Goal: Transaction & Acquisition: Book appointment/travel/reservation

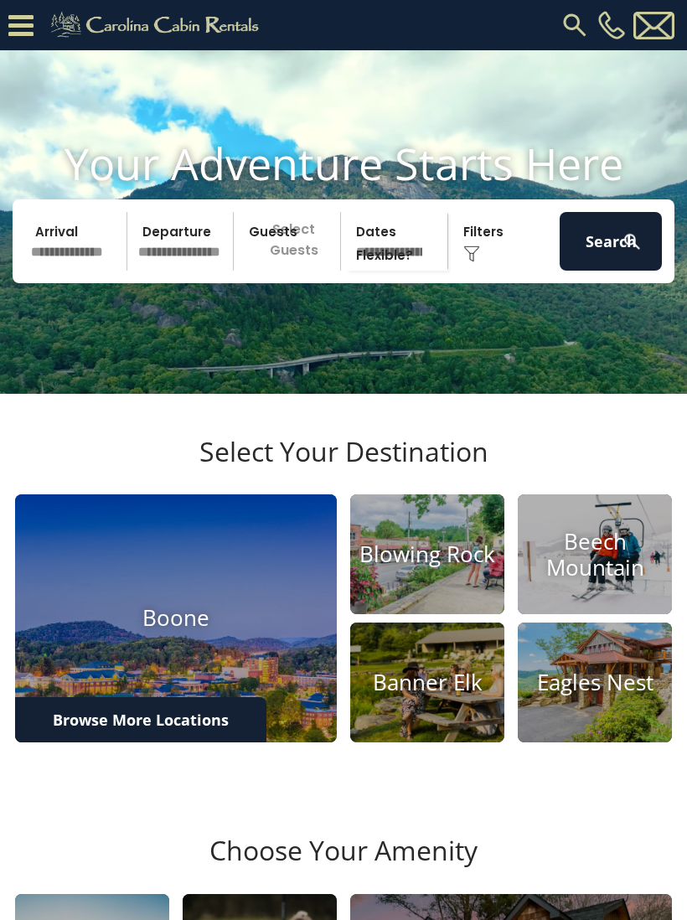
click at [27, 23] on icon at bounding box center [20, 25] width 25 height 29
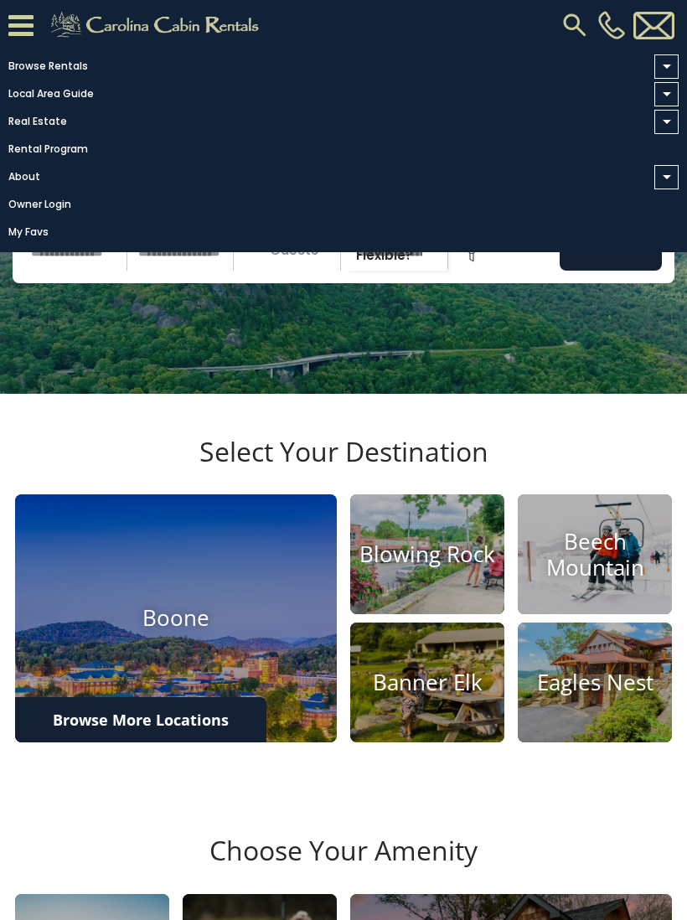
click at [76, 68] on link "Browse Rentals" at bounding box center [339, 65] width 679 height 23
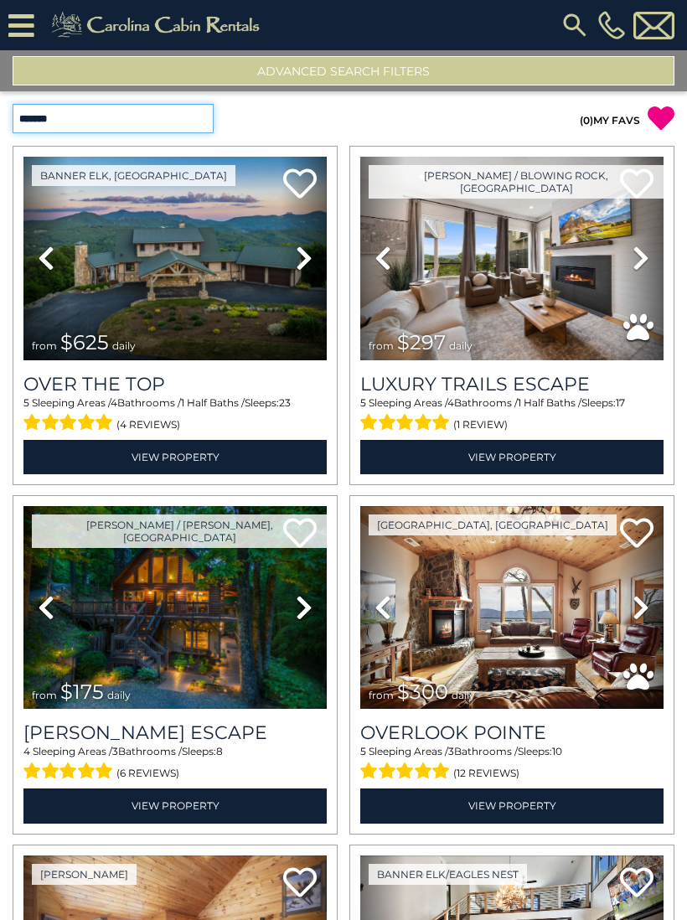
click at [200, 125] on select "**********" at bounding box center [113, 118] width 201 height 29
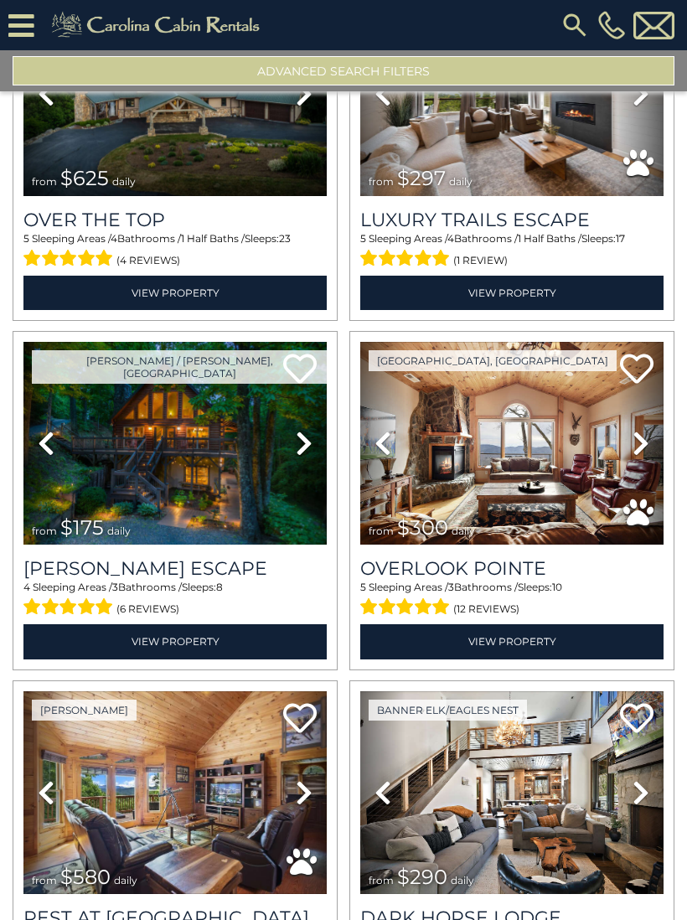
scroll to position [154, 0]
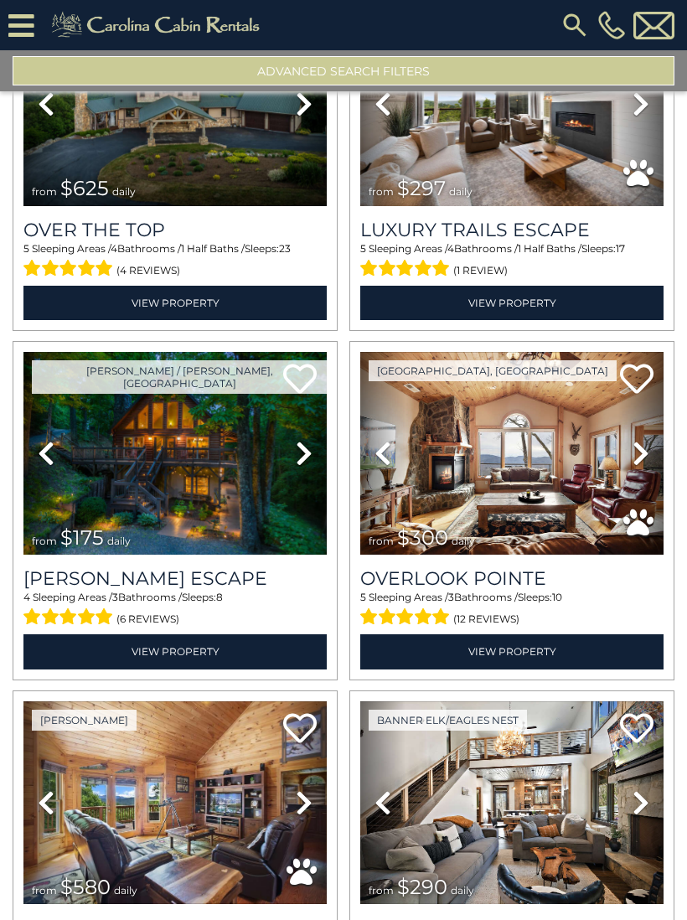
click at [638, 462] on icon at bounding box center [641, 453] width 17 height 27
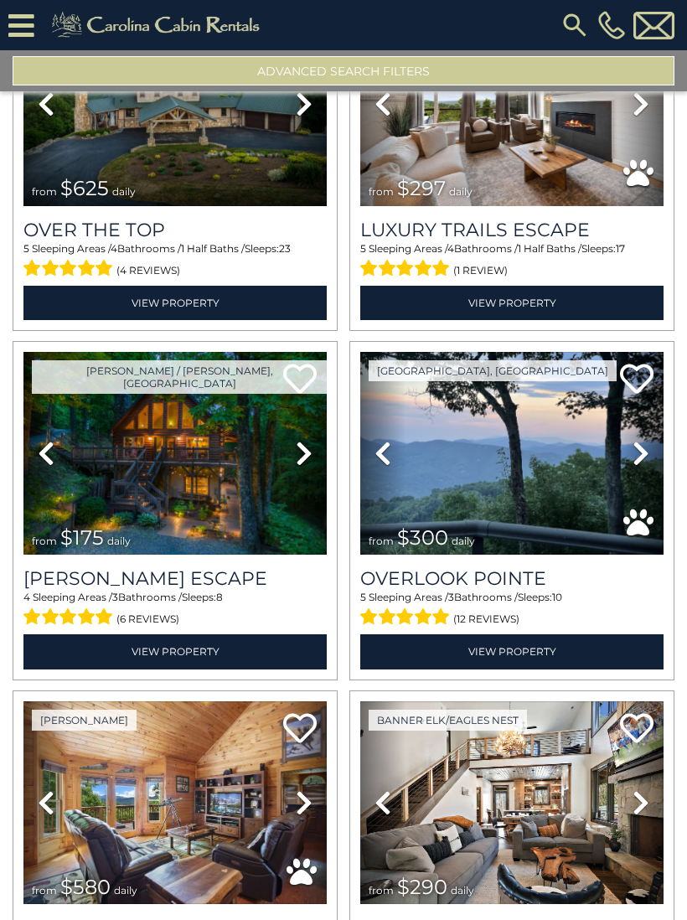
click at [640, 460] on icon at bounding box center [641, 453] width 17 height 27
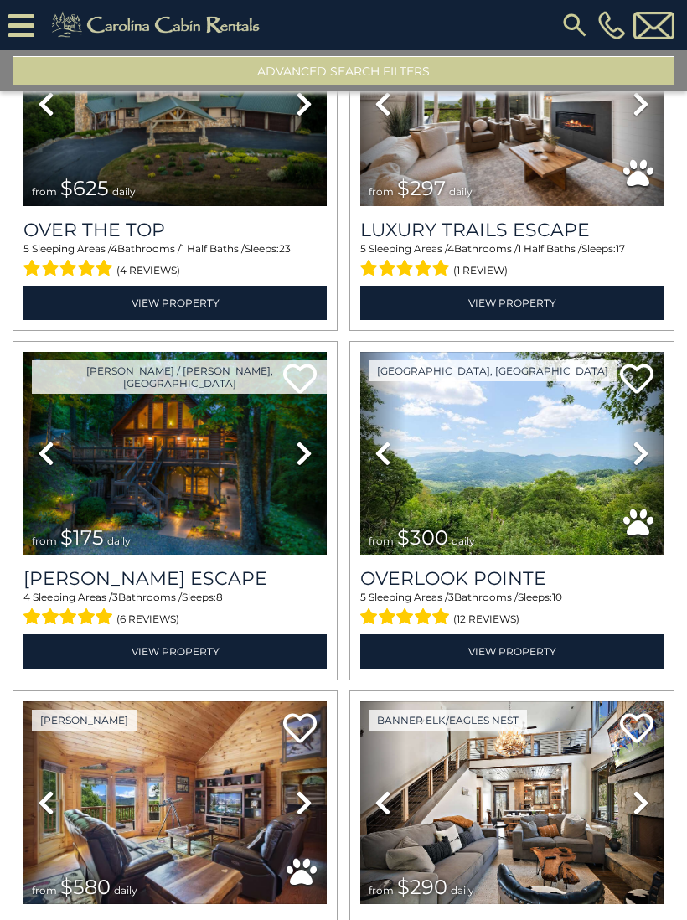
click at [633, 459] on icon at bounding box center [641, 453] width 17 height 27
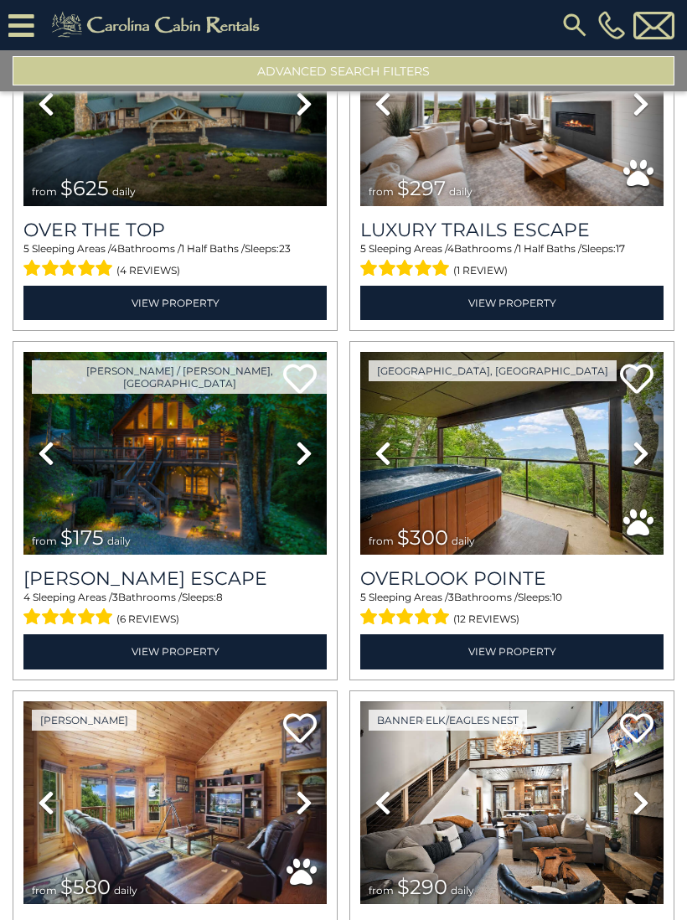
click at [638, 460] on icon at bounding box center [641, 453] width 17 height 27
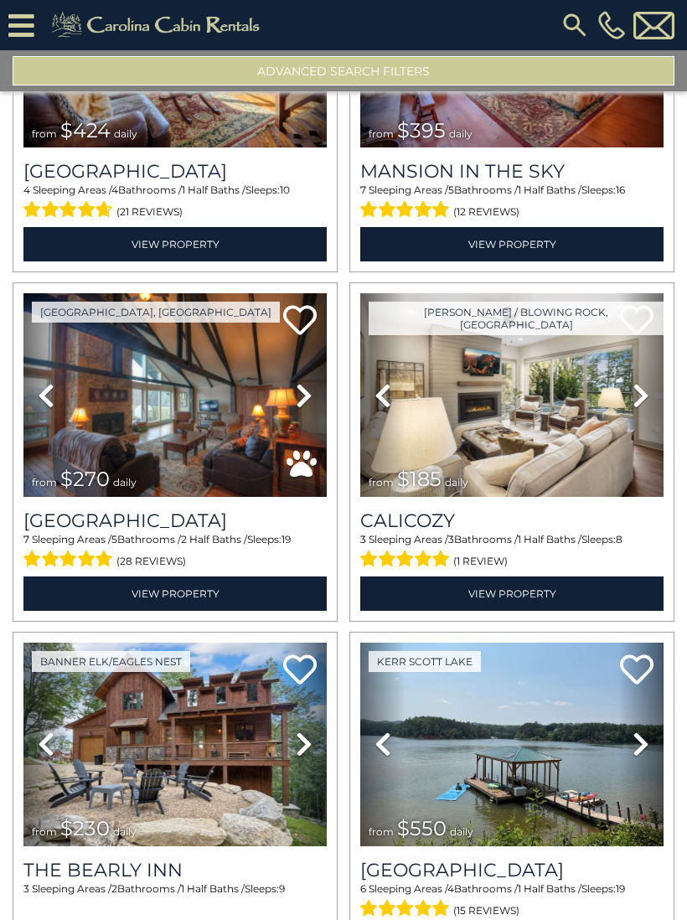
scroll to position [1279, 0]
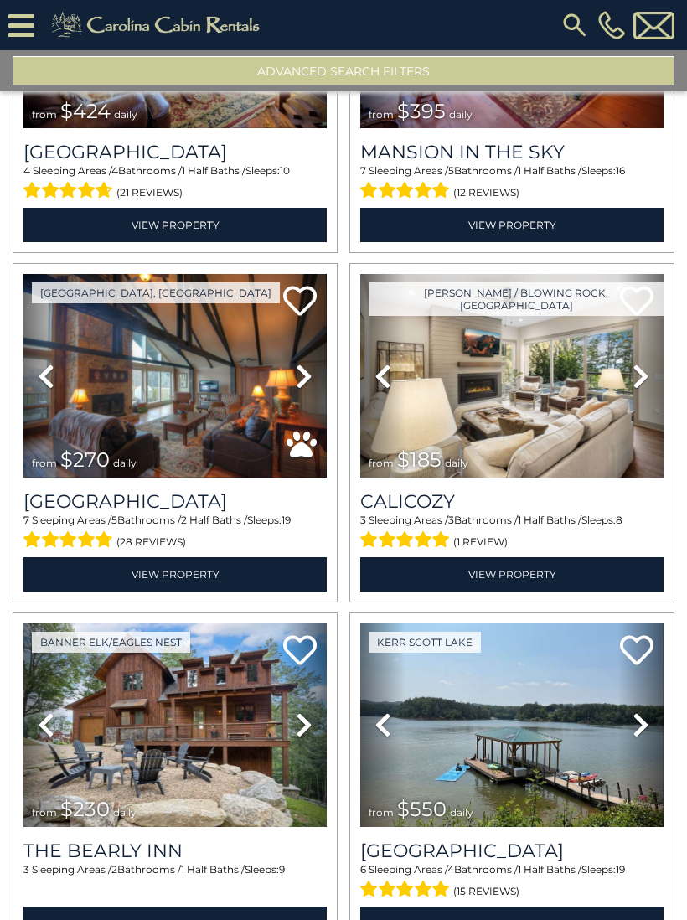
click at [306, 385] on icon at bounding box center [304, 376] width 17 height 27
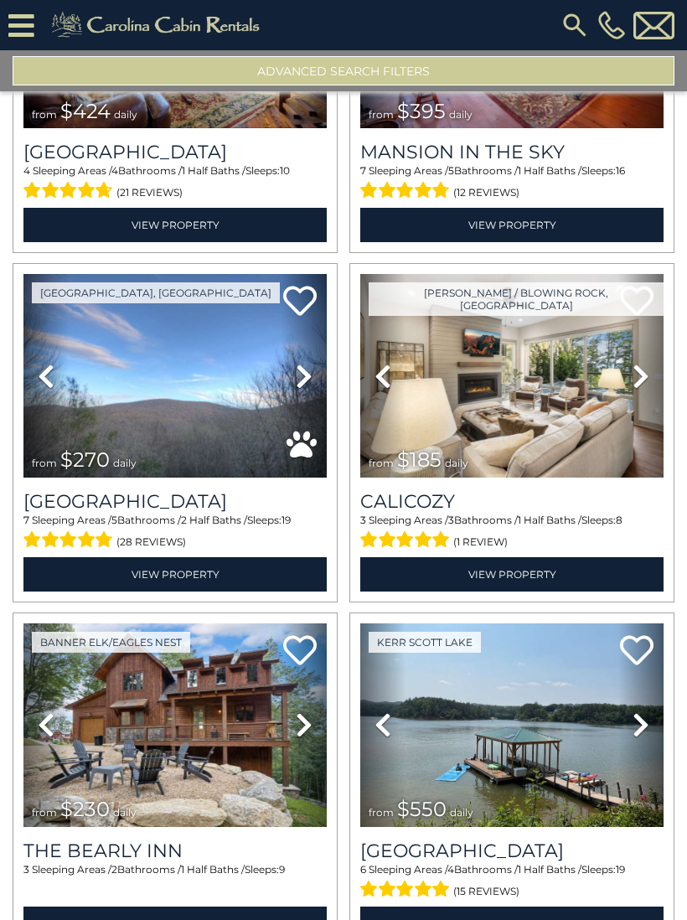
click at [300, 391] on link "Next" at bounding box center [304, 376] width 45 height 204
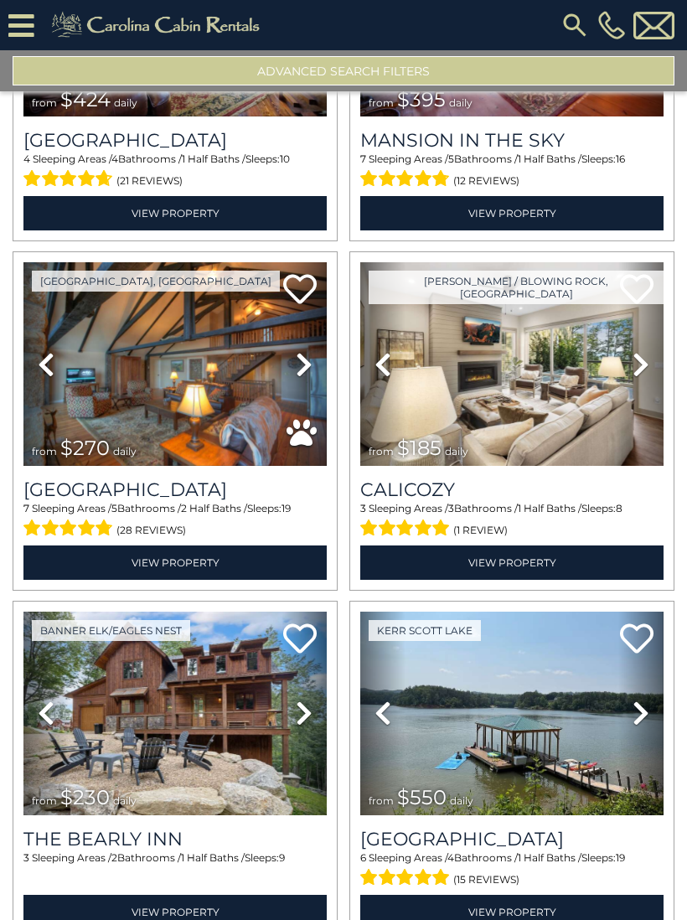
scroll to position [1290, 0]
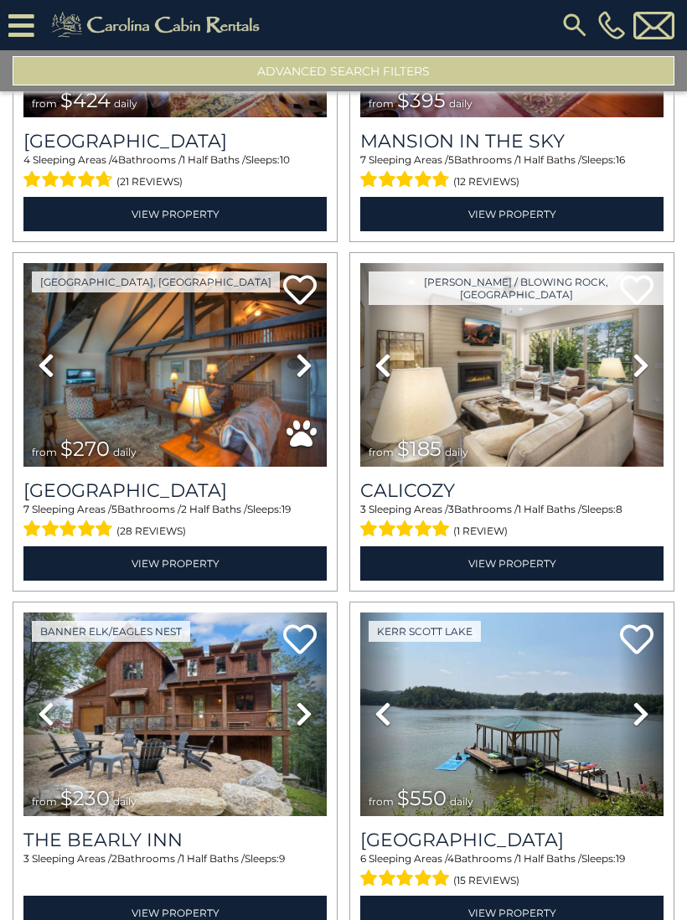
click at [643, 371] on icon at bounding box center [641, 365] width 17 height 27
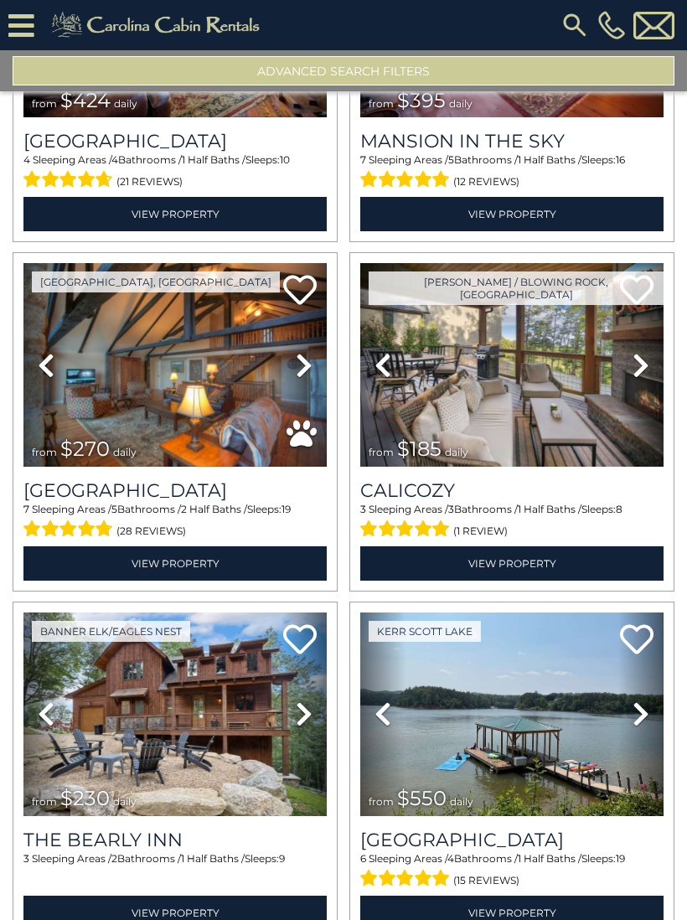
click at [635, 371] on icon at bounding box center [641, 365] width 17 height 27
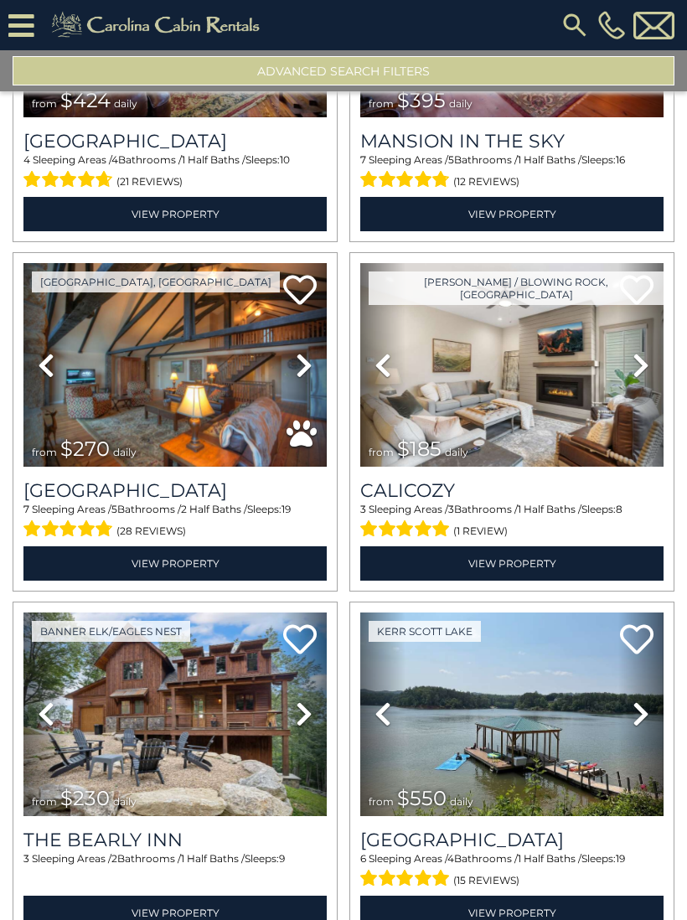
click at [633, 374] on icon at bounding box center [641, 365] width 17 height 27
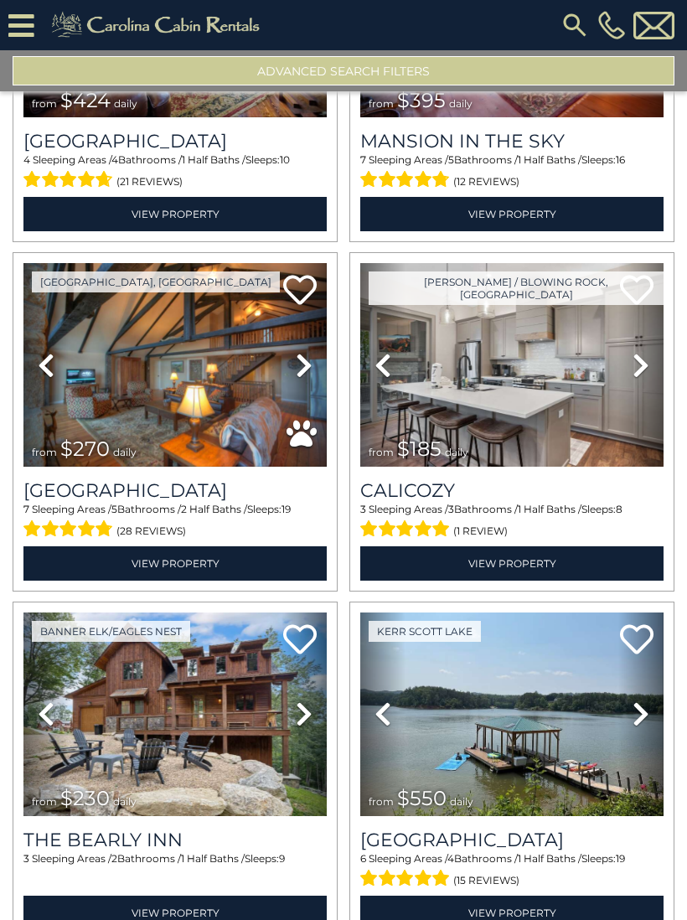
click at [641, 370] on icon at bounding box center [641, 365] width 17 height 27
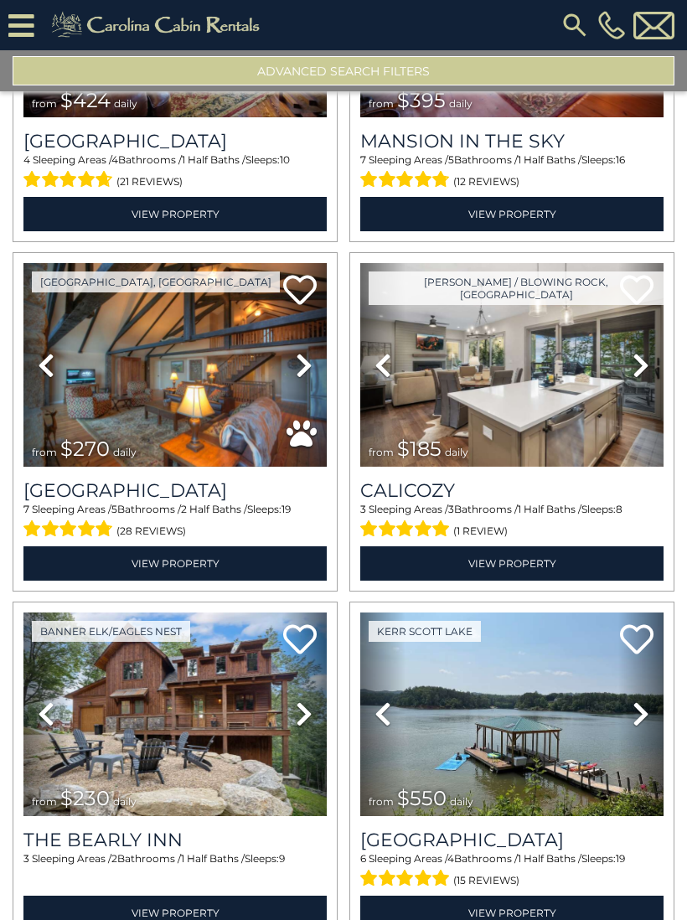
click at [639, 371] on icon at bounding box center [641, 365] width 17 height 27
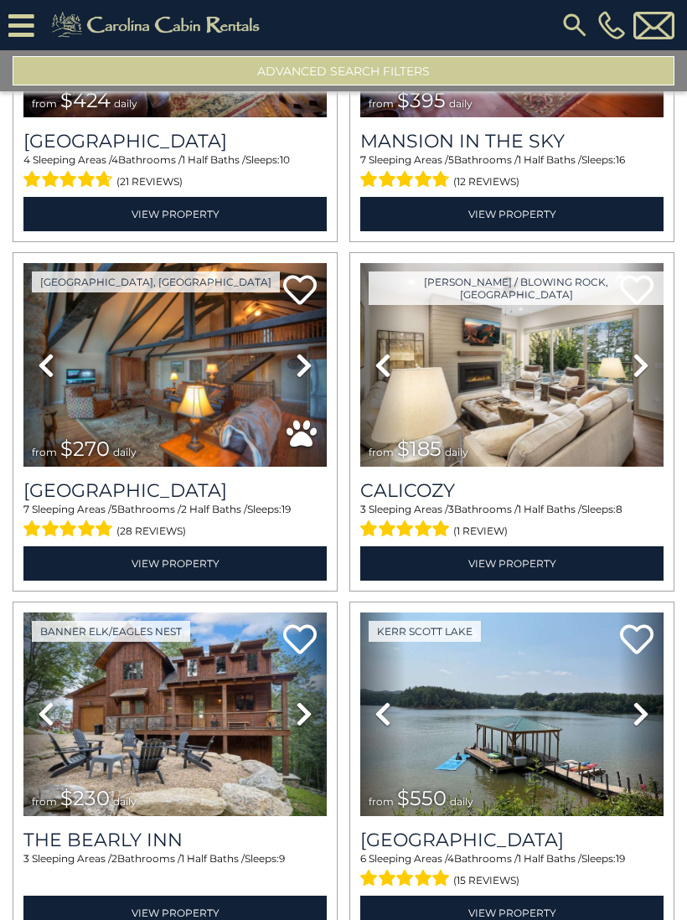
click at [634, 371] on icon at bounding box center [641, 365] width 17 height 27
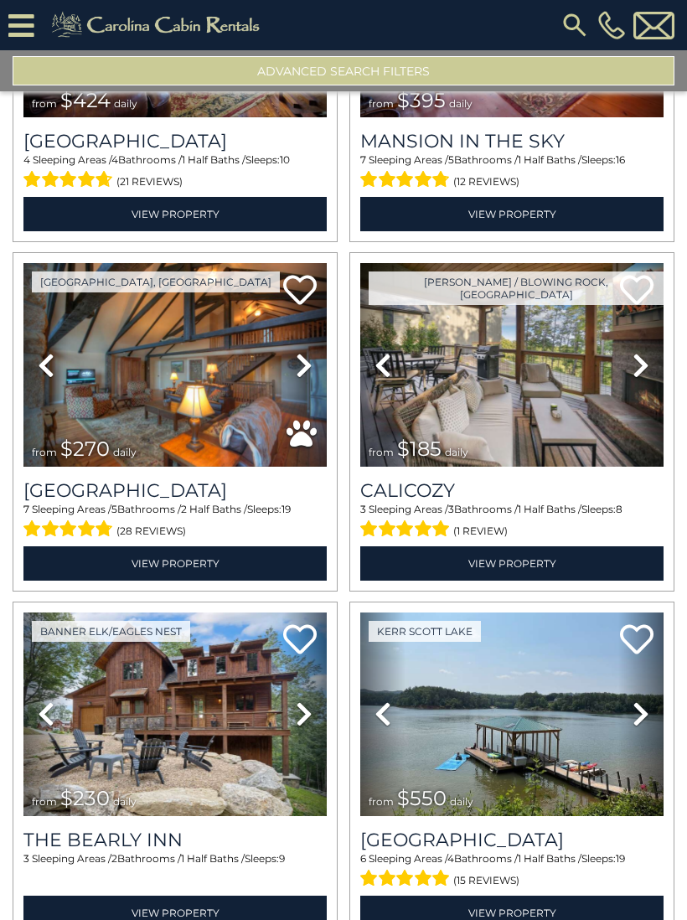
click at [576, 404] on img at bounding box center [511, 365] width 303 height 204
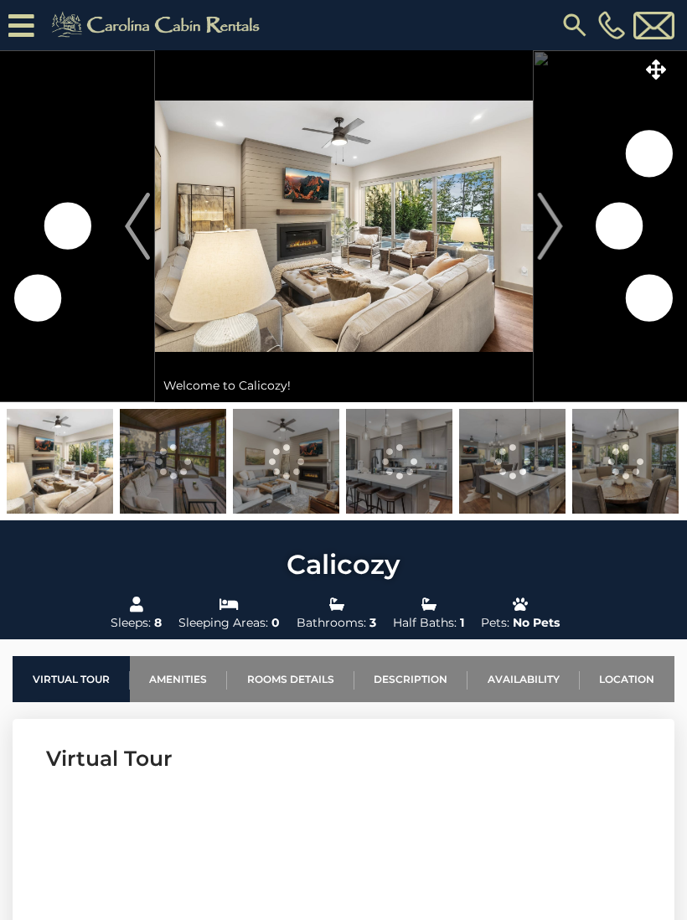
click at [436, 256] on img at bounding box center [344, 226] width 378 height 352
click at [471, 262] on img at bounding box center [344, 226] width 378 height 352
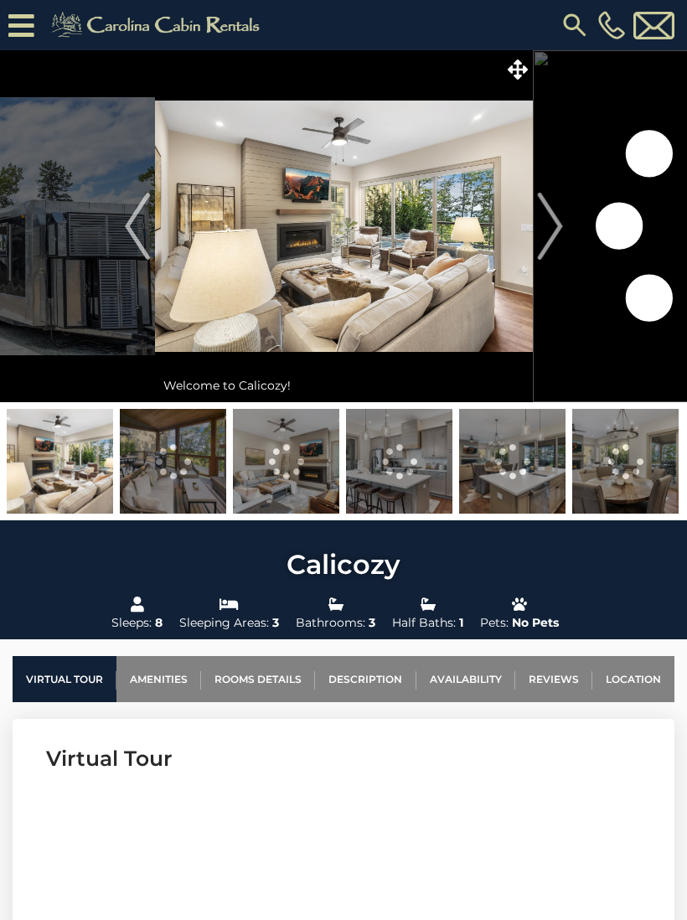
click at [552, 242] on img "Next" at bounding box center [549, 226] width 25 height 67
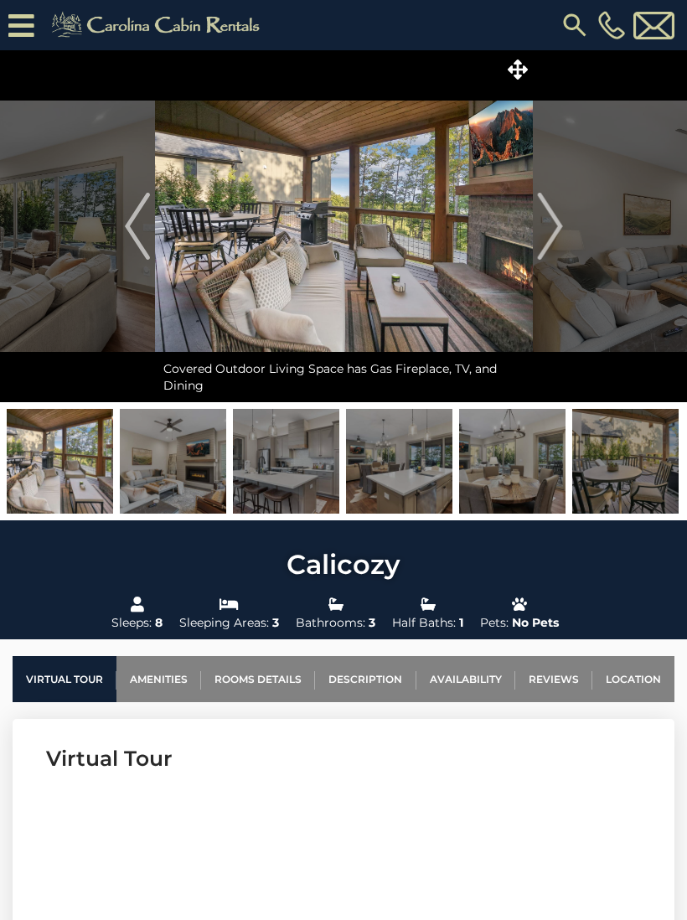
click at [548, 231] on img "Next" at bounding box center [549, 226] width 25 height 67
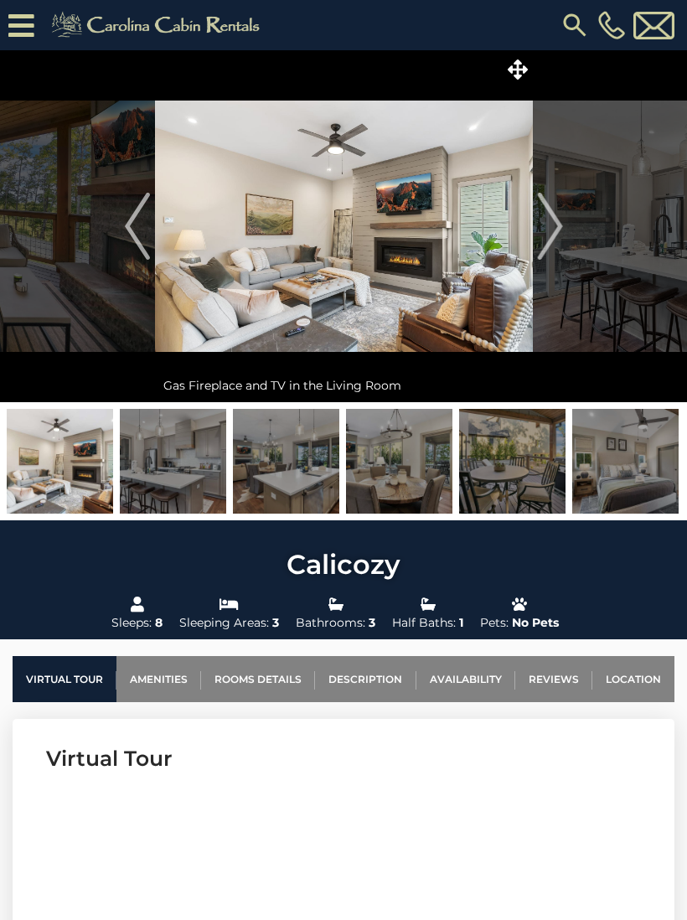
click at [547, 244] on img "Next" at bounding box center [549, 226] width 25 height 67
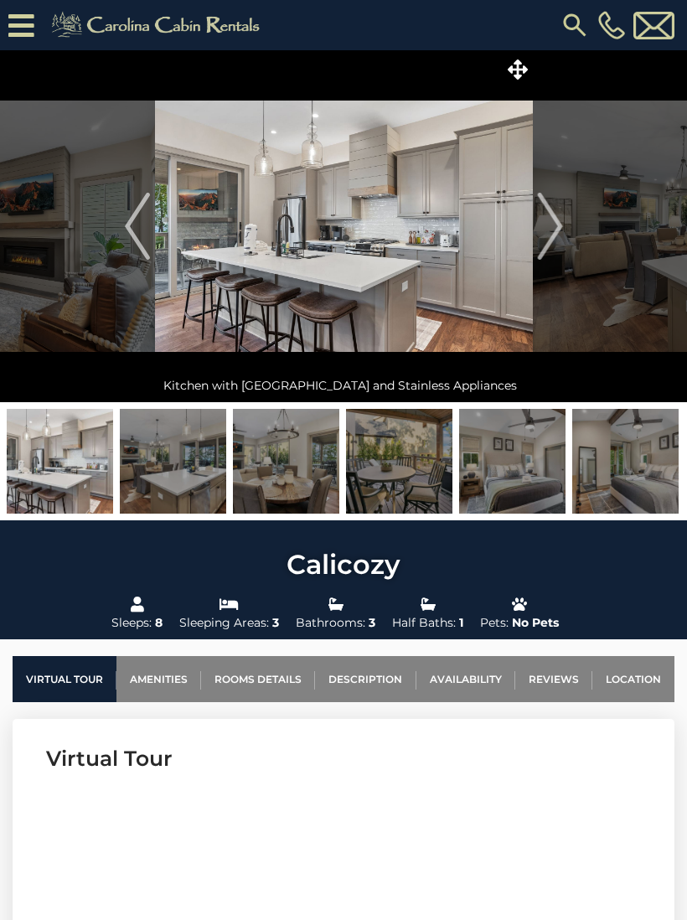
click at [550, 235] on img "Next" at bounding box center [549, 226] width 25 height 67
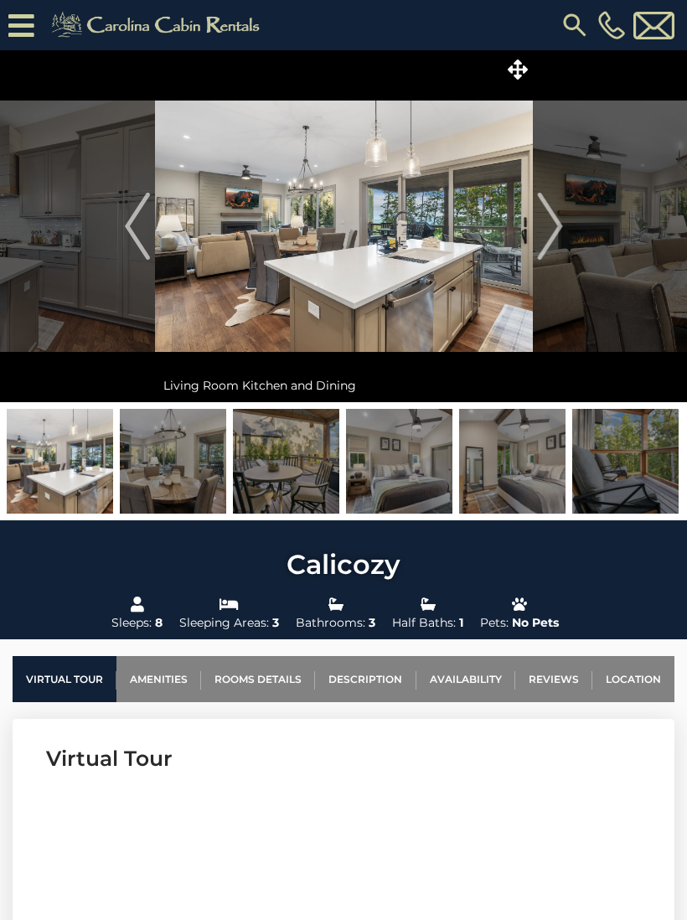
click at [548, 233] on img "Next" at bounding box center [549, 226] width 25 height 67
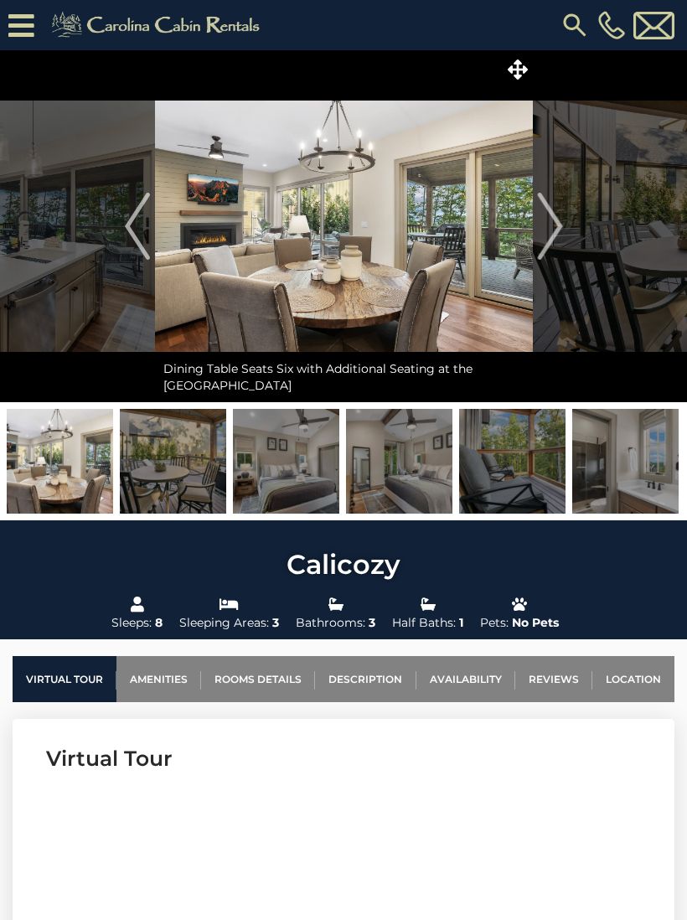
click at [550, 232] on img "Next" at bounding box center [549, 226] width 25 height 67
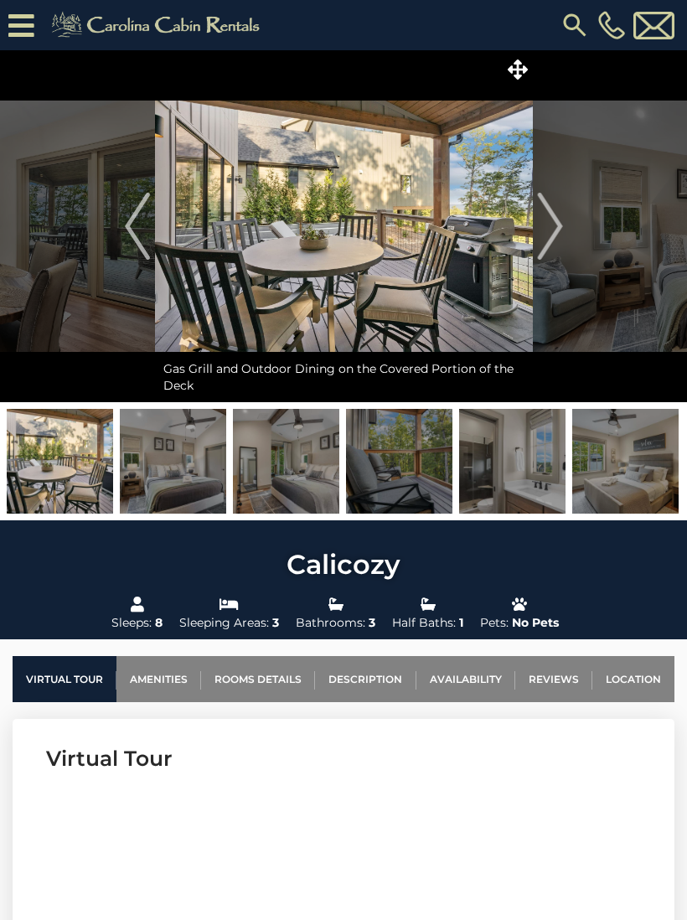
click at [371, 682] on link "Description" at bounding box center [365, 679] width 101 height 46
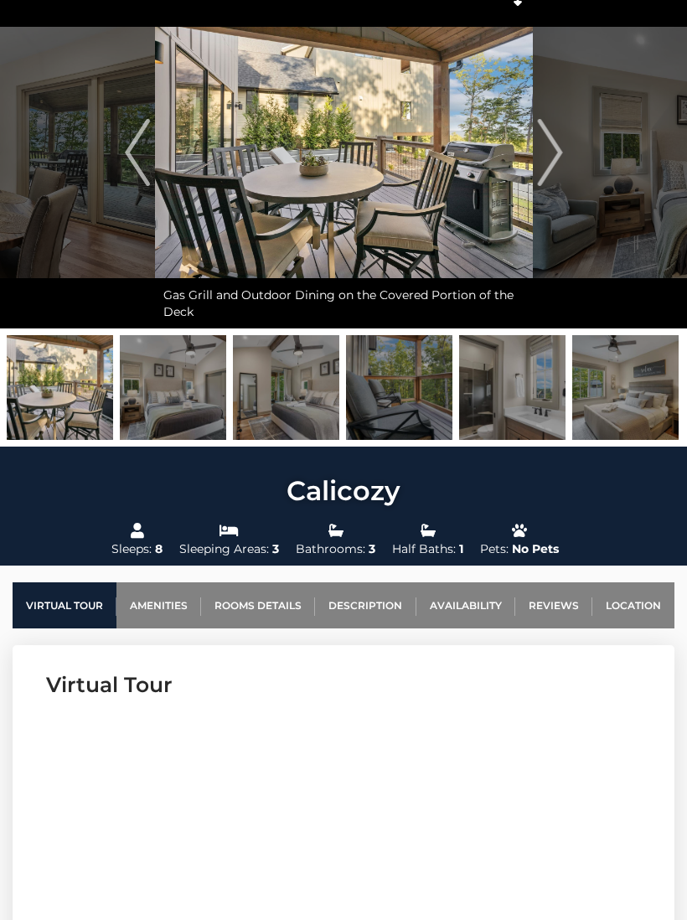
scroll to position [74, 0]
click at [468, 605] on link "Availability" at bounding box center [465, 605] width 99 height 46
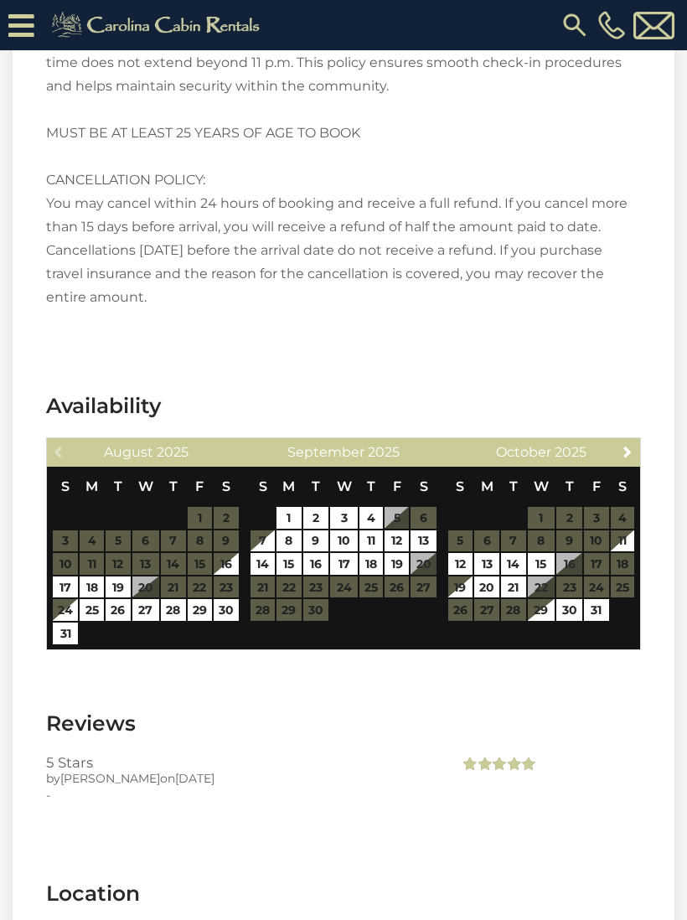
scroll to position [3836, 0]
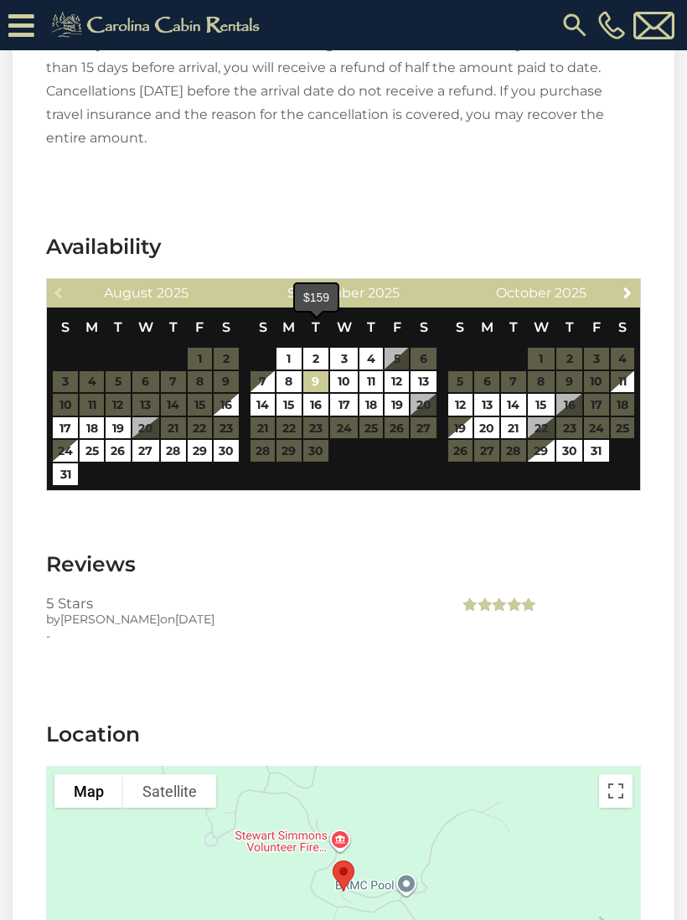
click at [321, 371] on link "9" at bounding box center [316, 382] width 26 height 22
type input "**********"
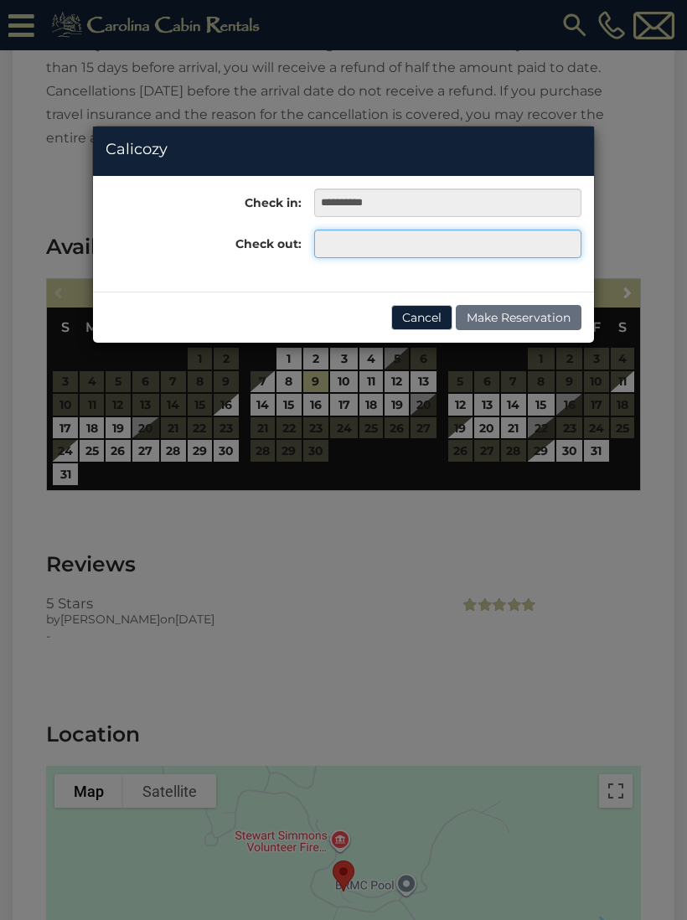
click at [373, 254] on input "text" at bounding box center [447, 244] width 267 height 28
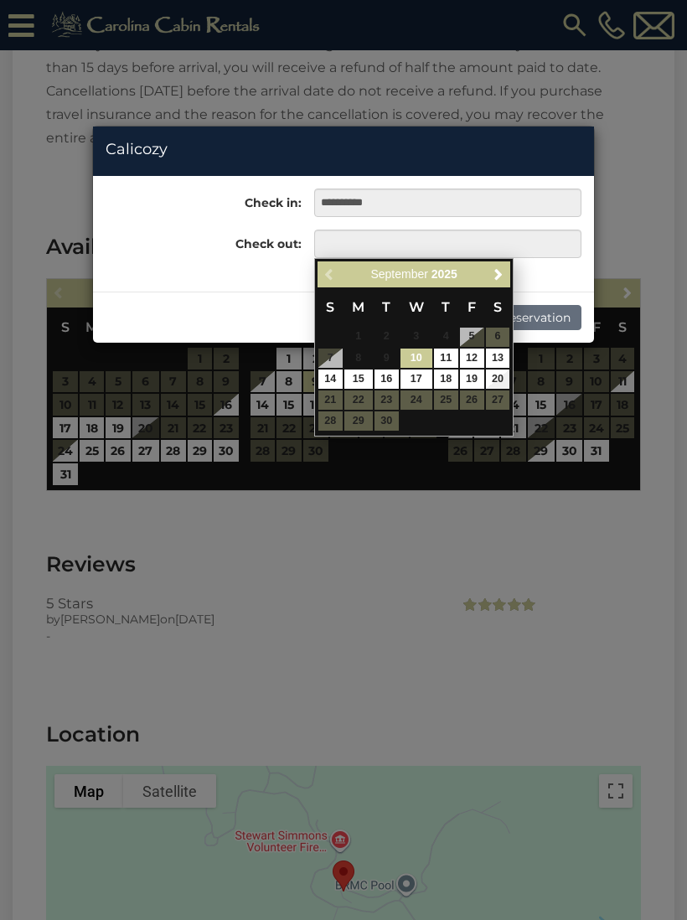
click at [390, 380] on link "16" at bounding box center [387, 378] width 24 height 19
type input "**********"
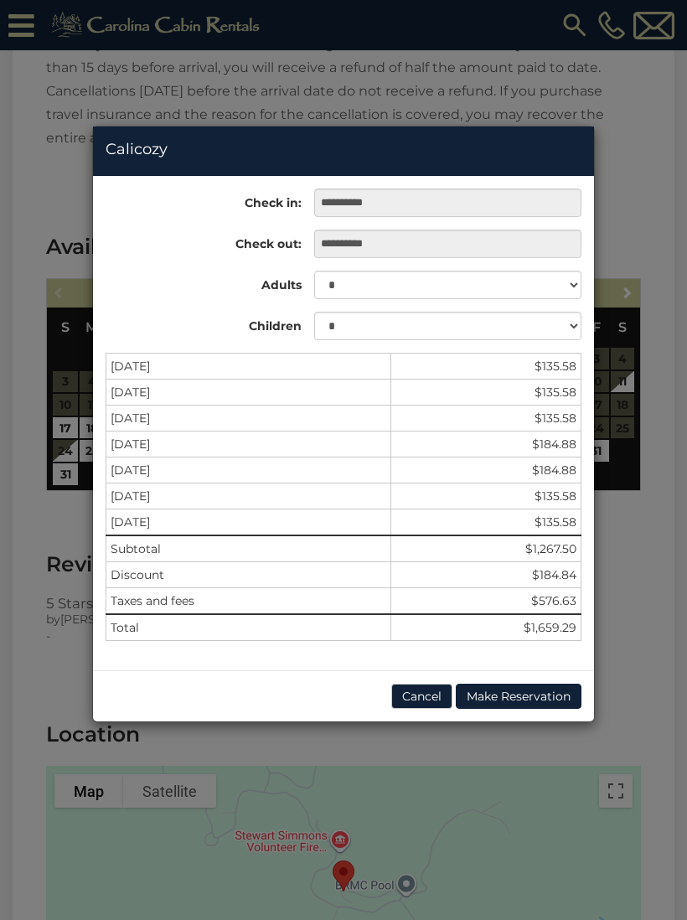
click at [416, 702] on button "Cancel" at bounding box center [421, 696] width 61 height 25
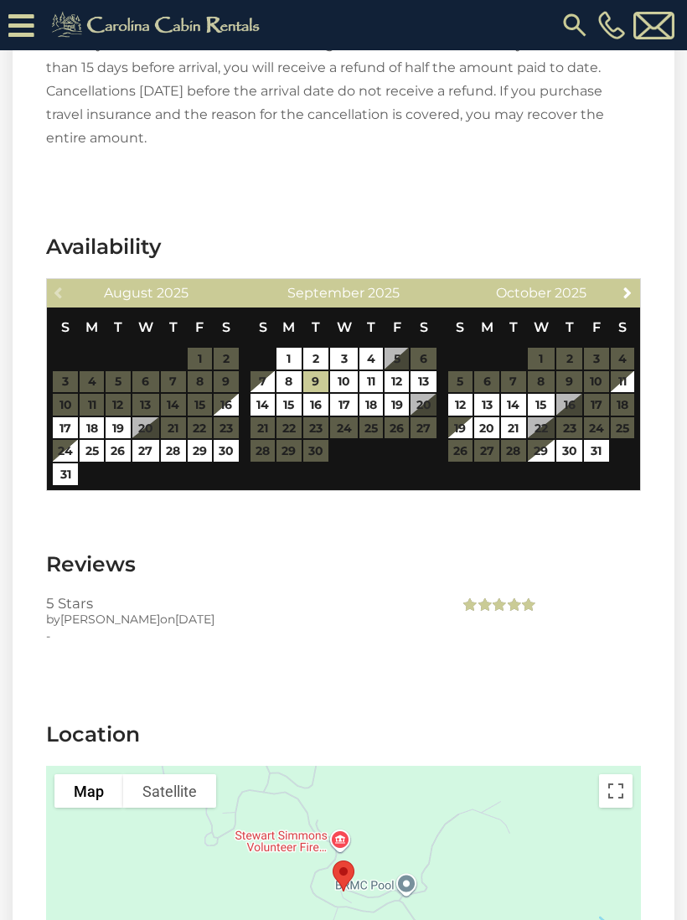
click at [352, 371] on link "10" at bounding box center [344, 382] width 28 height 22
type input "**********"
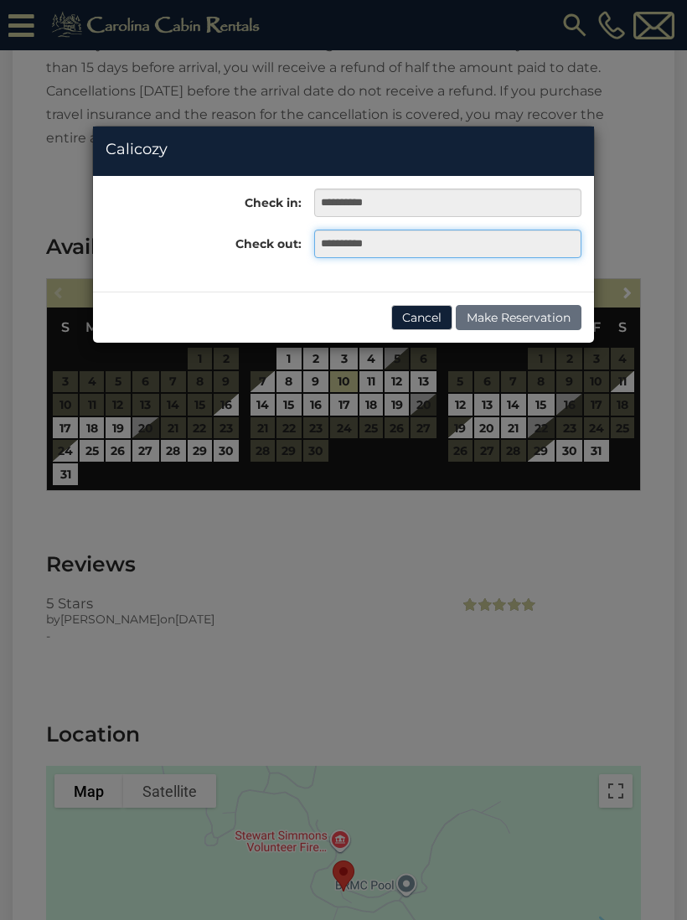
click at [416, 241] on input "**********" at bounding box center [447, 244] width 267 height 28
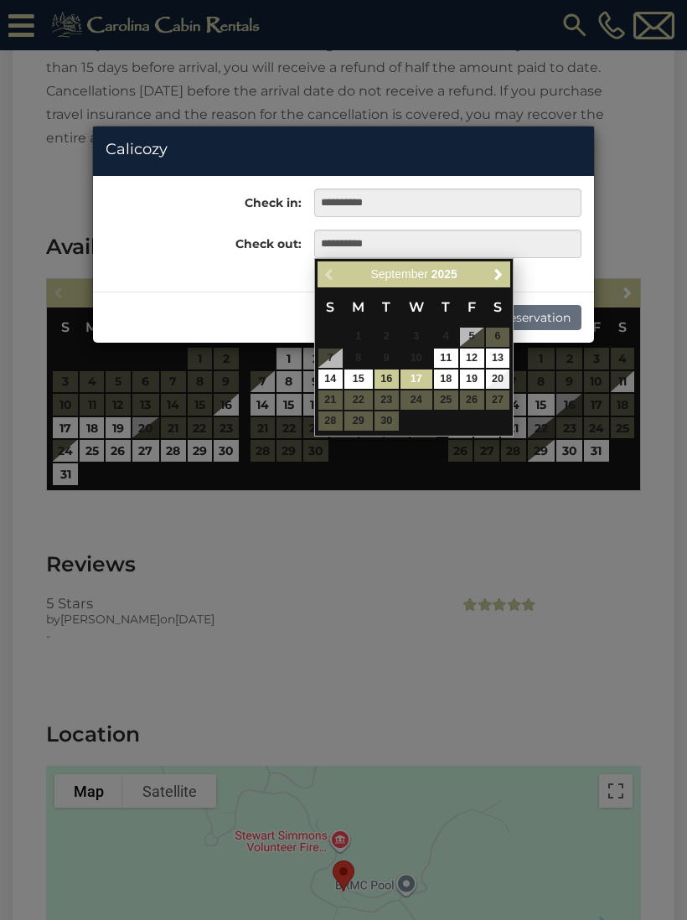
click at [424, 377] on link "17" at bounding box center [416, 378] width 32 height 19
type input "**********"
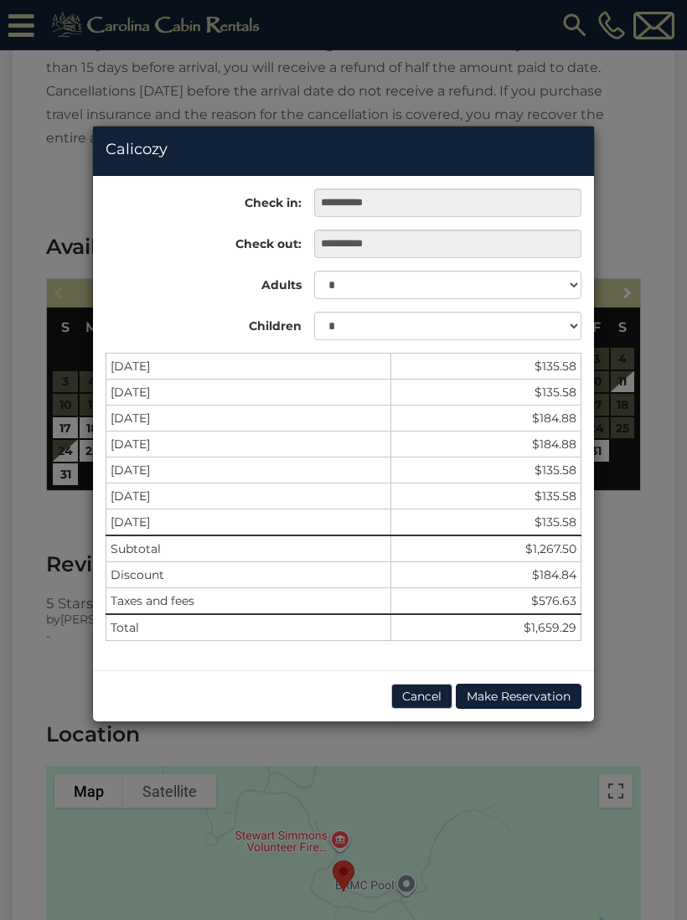
click at [477, 812] on div "**********" at bounding box center [343, 460] width 687 height 920
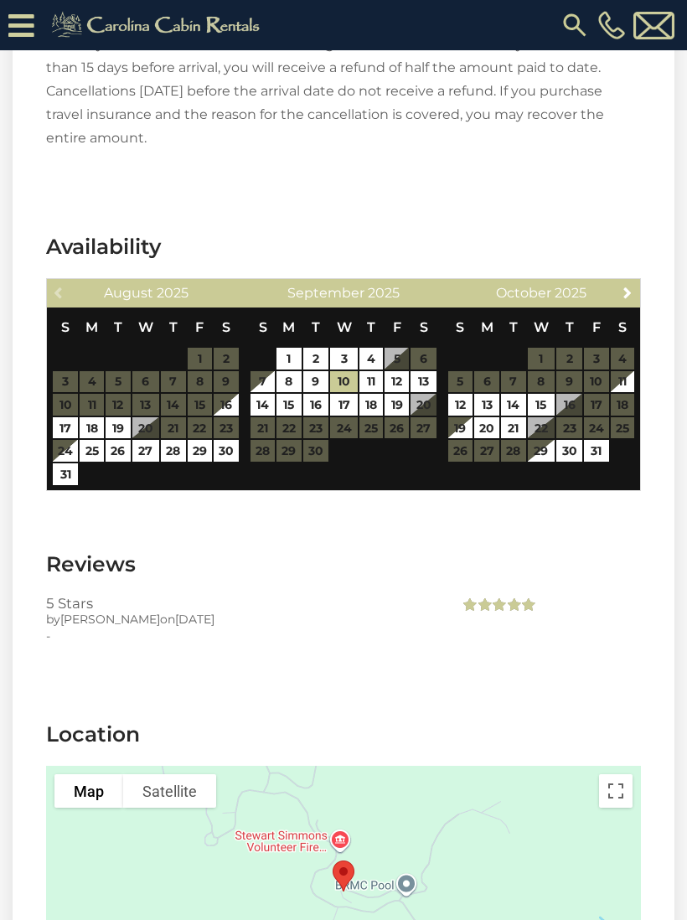
click at [442, 695] on section "Location To navigate the map with touch gestures double-tap and hold your finge…" at bounding box center [344, 873] width 662 height 356
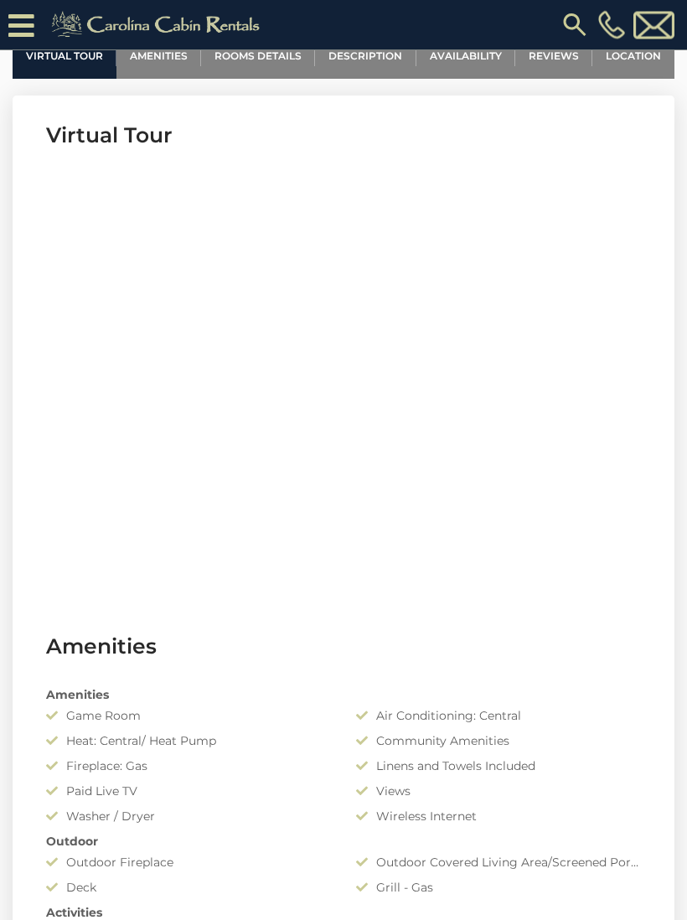
scroll to position [654, 0]
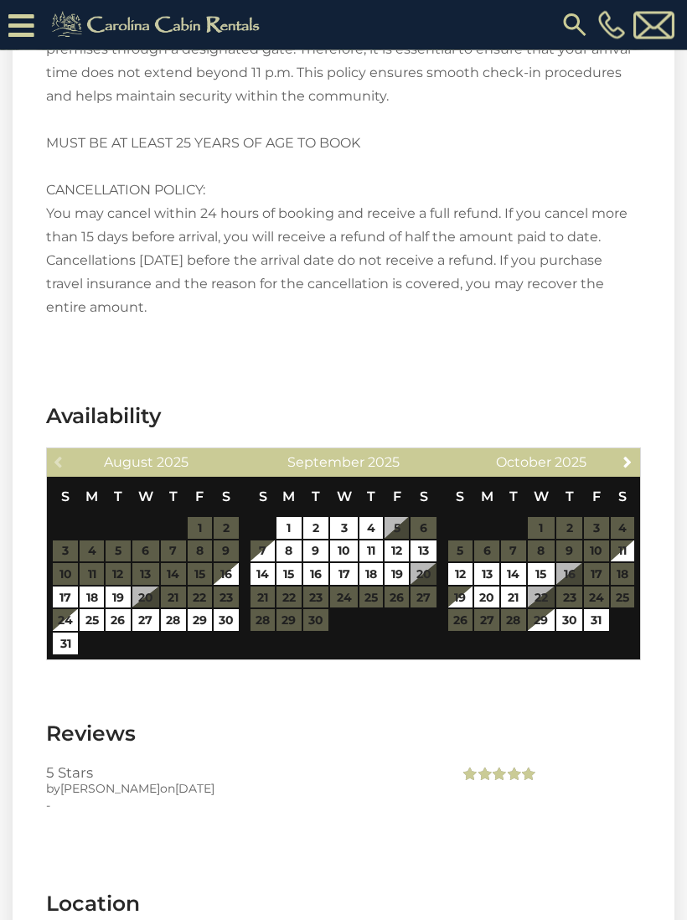
scroll to position [3667, 0]
click at [352, 540] on link "10" at bounding box center [344, 551] width 28 height 22
type input "**********"
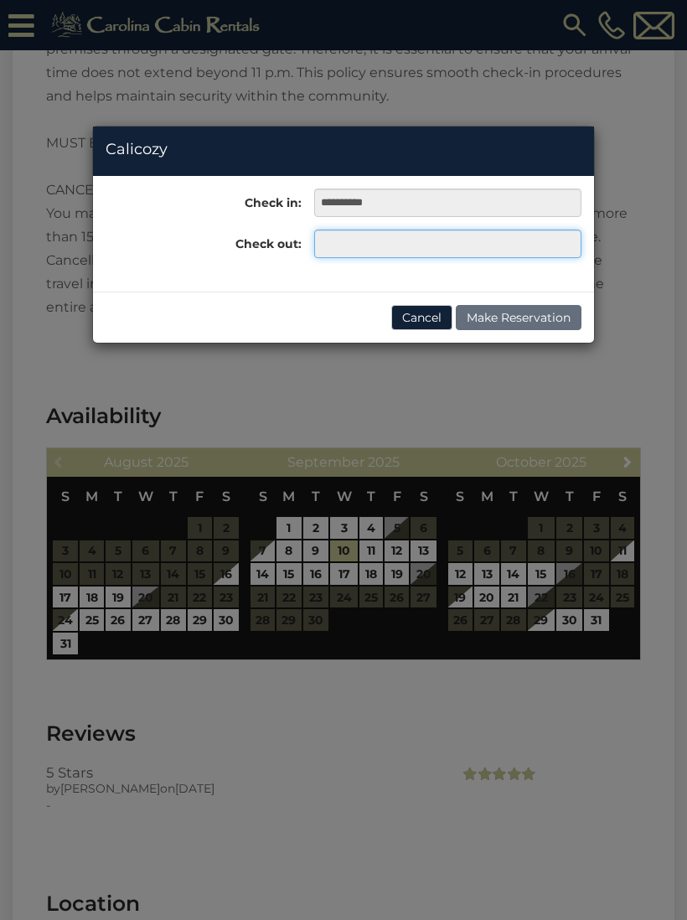
click at [406, 242] on input "text" at bounding box center [447, 244] width 267 height 28
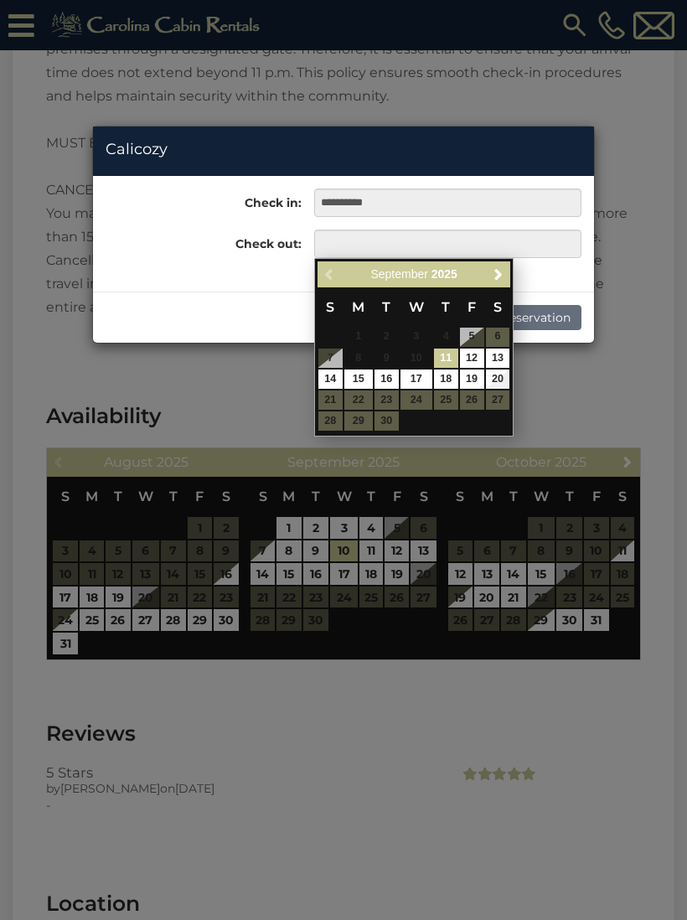
click at [418, 385] on link "17" at bounding box center [416, 378] width 32 height 19
type input "**********"
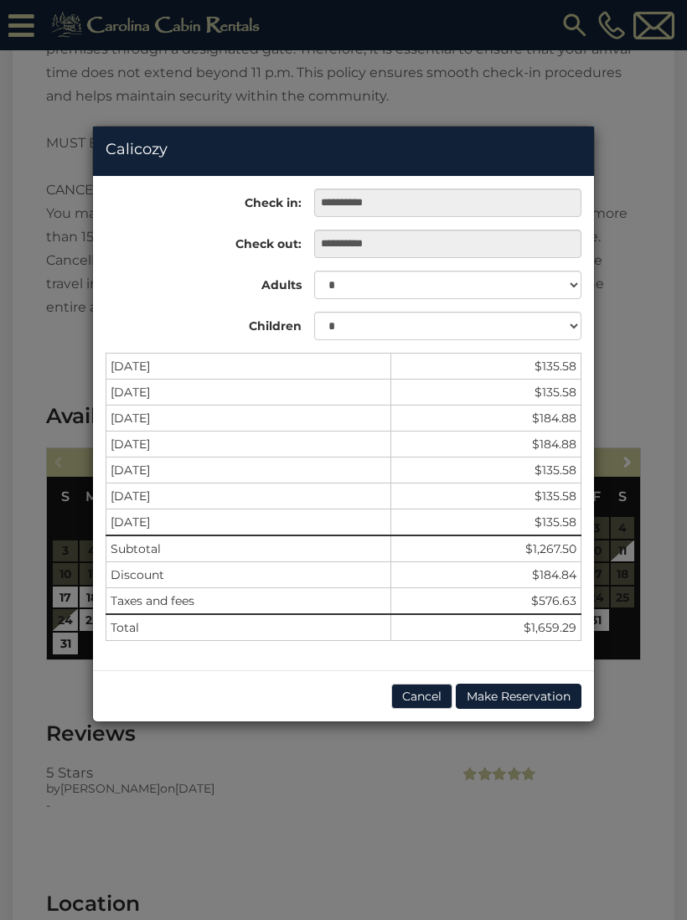
click at [631, 249] on div "**********" at bounding box center [343, 460] width 687 height 920
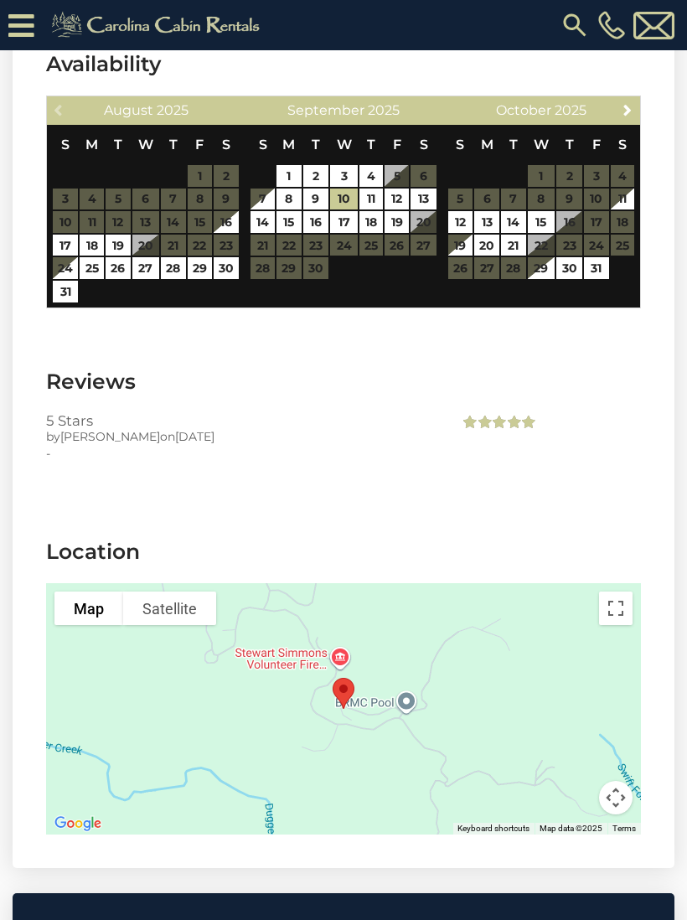
scroll to position [4041, 0]
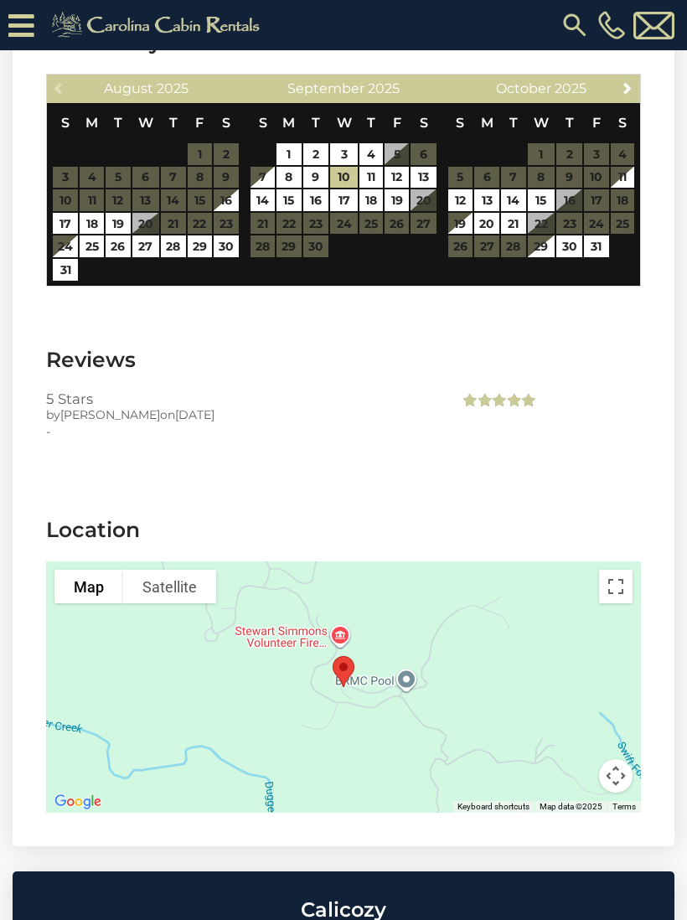
click at [60, 423] on div "-" at bounding box center [240, 431] width 388 height 17
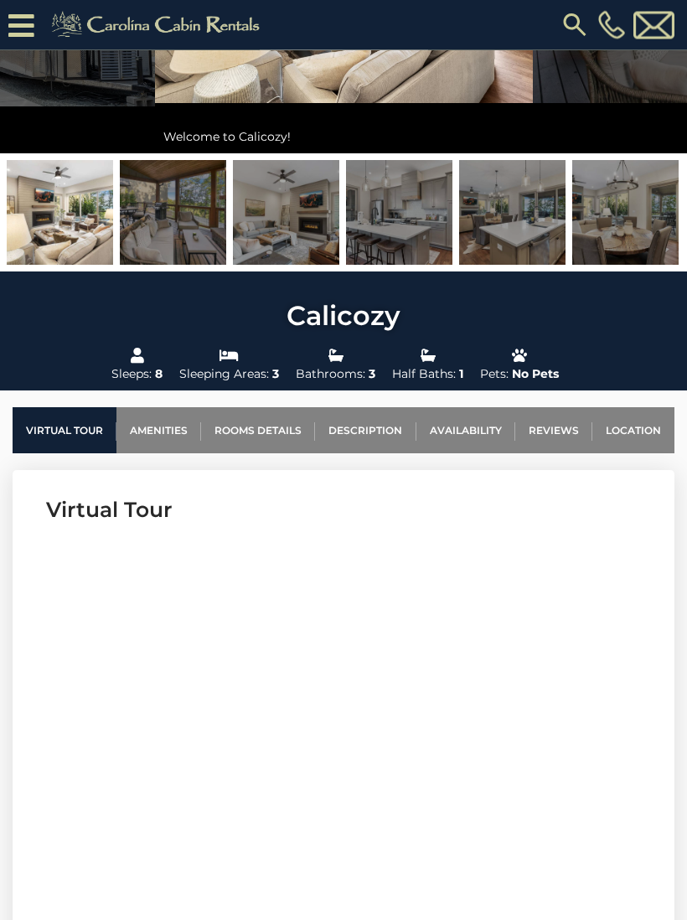
scroll to position [282, 0]
click at [634, 429] on link "Location" at bounding box center [633, 430] width 82 height 46
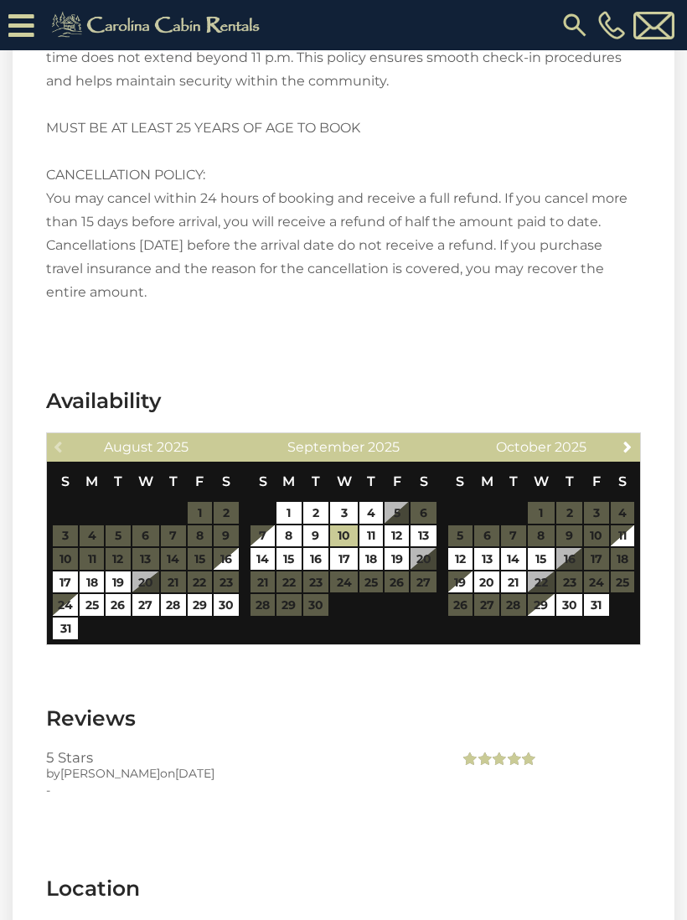
scroll to position [4357, 0]
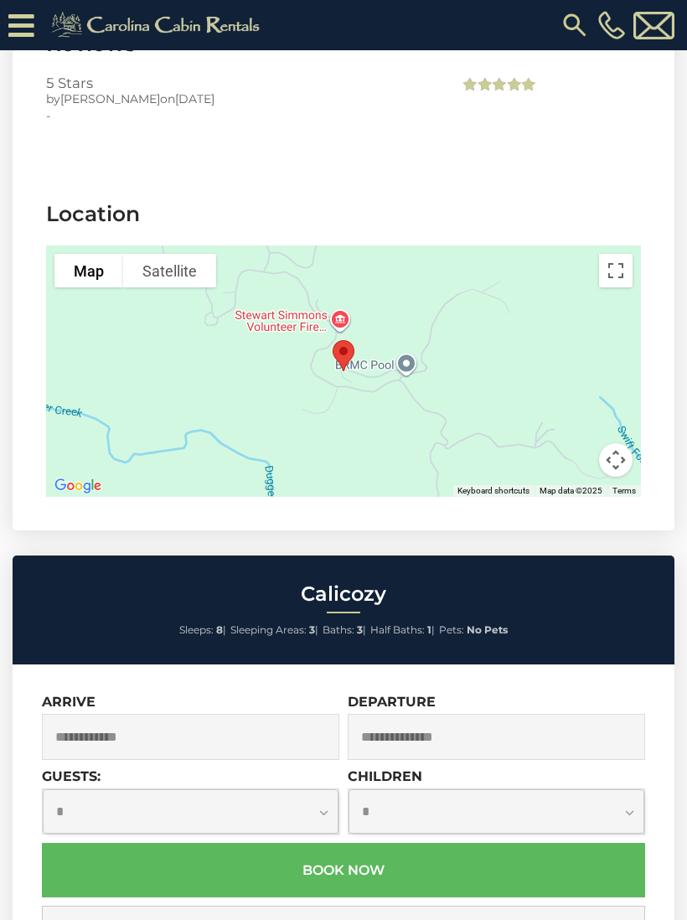
click at [618, 443] on button "Map camera controls" at bounding box center [616, 460] width 34 height 34
click at [620, 443] on button "Map camera controls" at bounding box center [616, 460] width 34 height 34
click at [616, 254] on button "Toggle fullscreen view" at bounding box center [616, 271] width 34 height 34
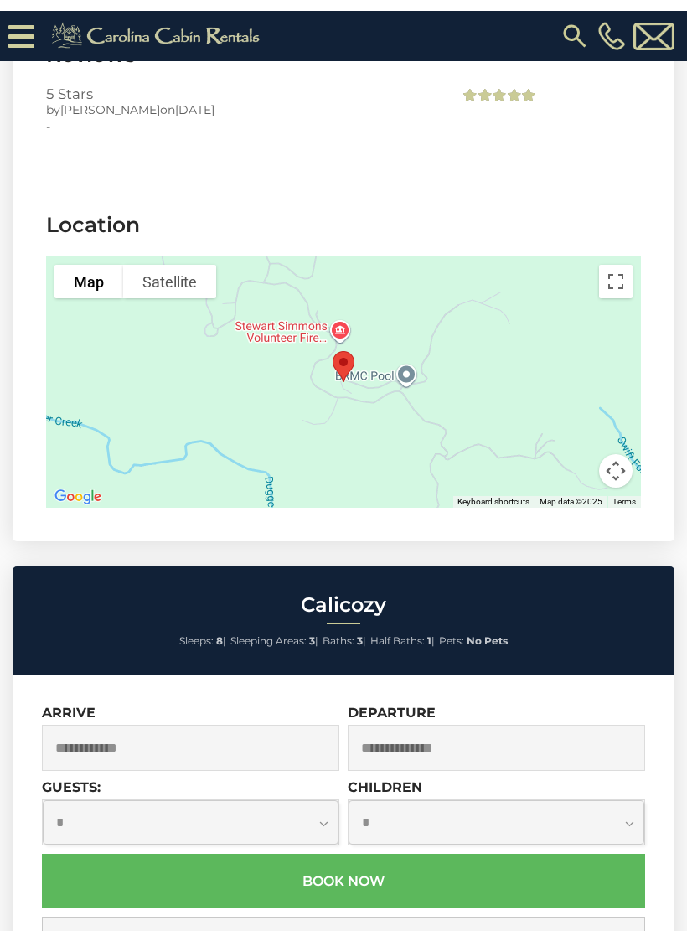
scroll to position [20, 0]
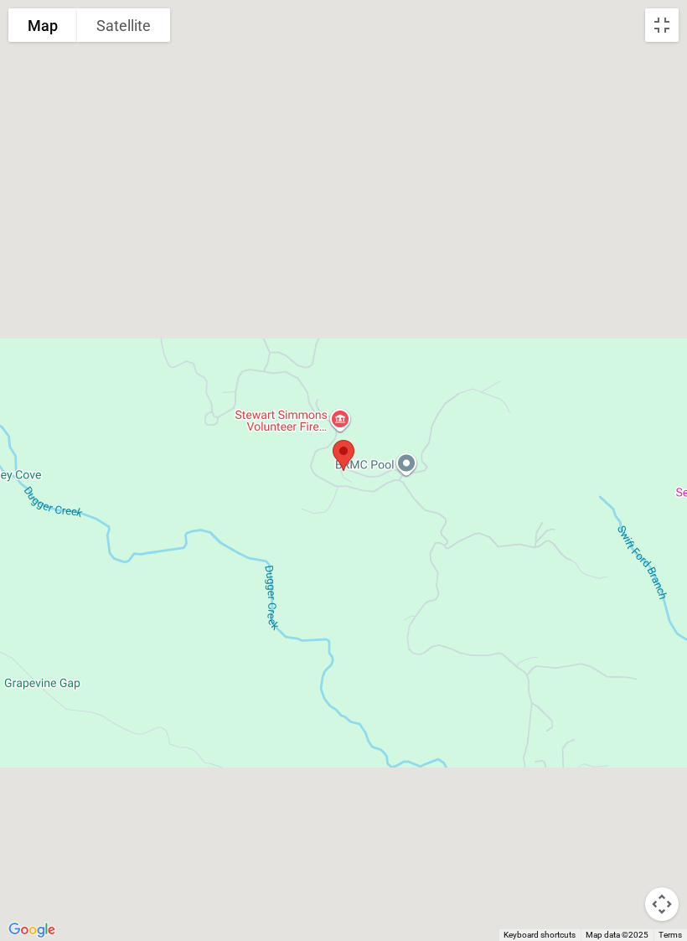
click at [660, 24] on button "Toggle fullscreen view" at bounding box center [662, 25] width 34 height 34
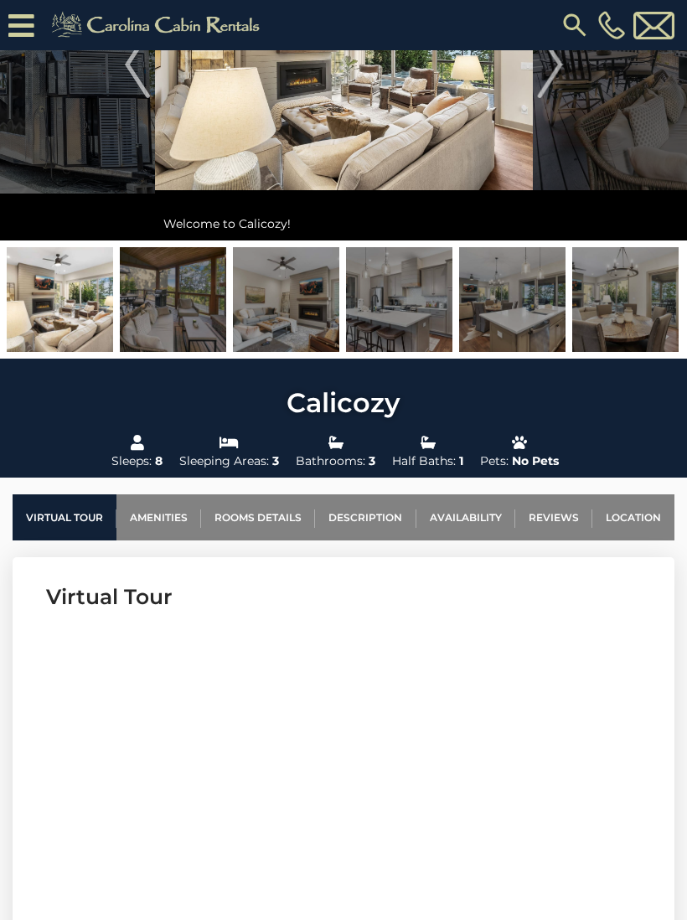
scroll to position [0, 0]
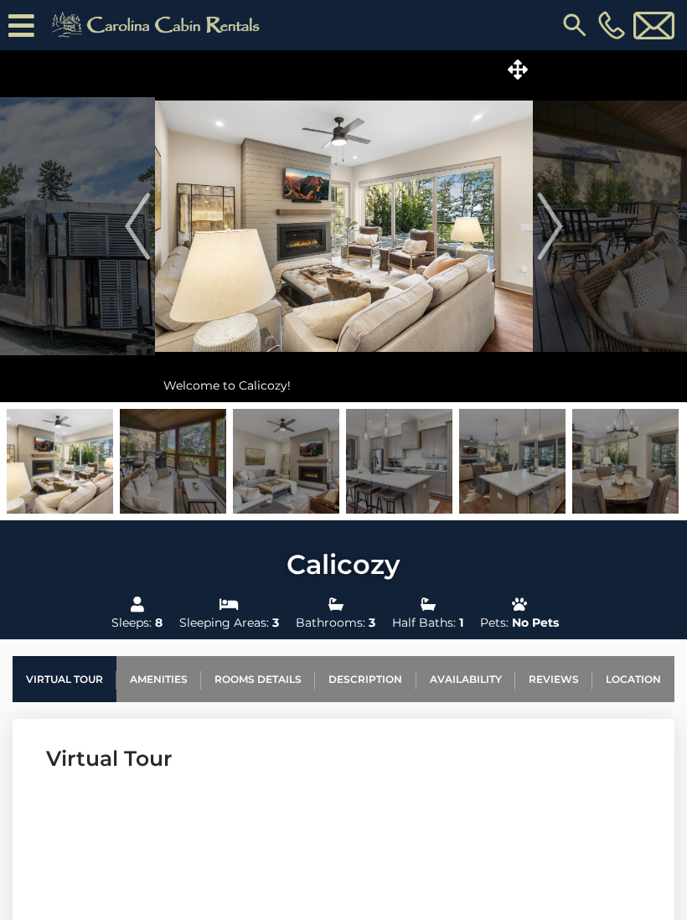
click at [548, 251] on img "Next" at bounding box center [549, 226] width 25 height 67
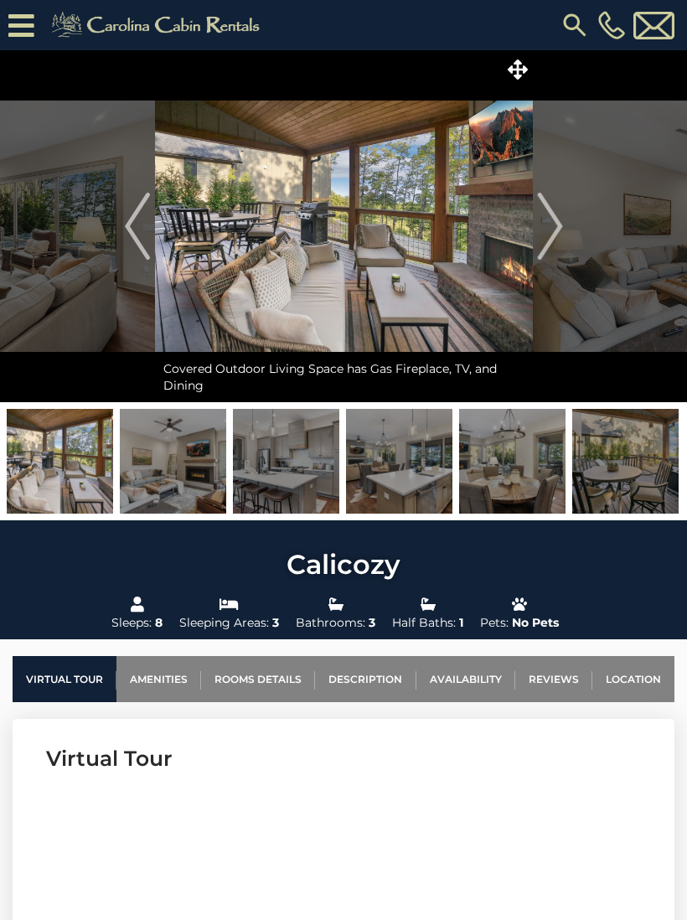
click at [556, 236] on img "Next" at bounding box center [549, 226] width 25 height 67
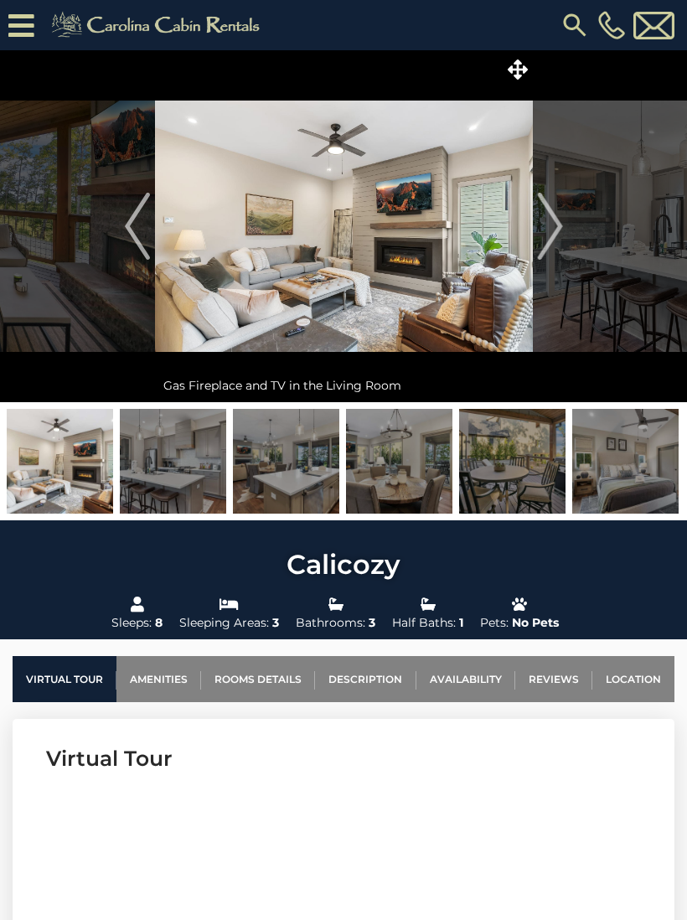
click at [556, 239] on img "Next" at bounding box center [549, 226] width 25 height 67
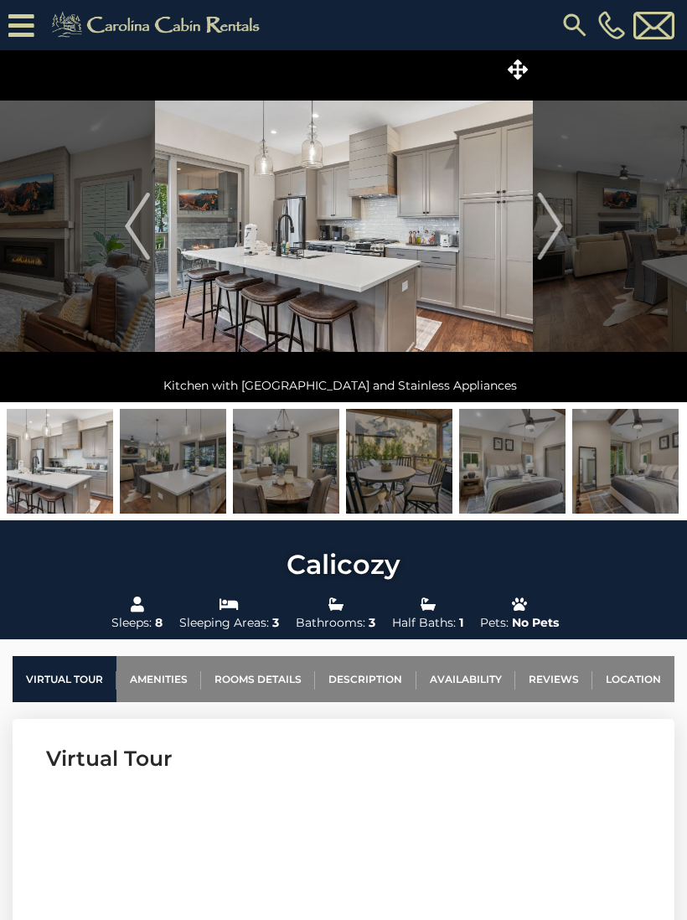
click at [555, 237] on img "Next" at bounding box center [549, 226] width 25 height 67
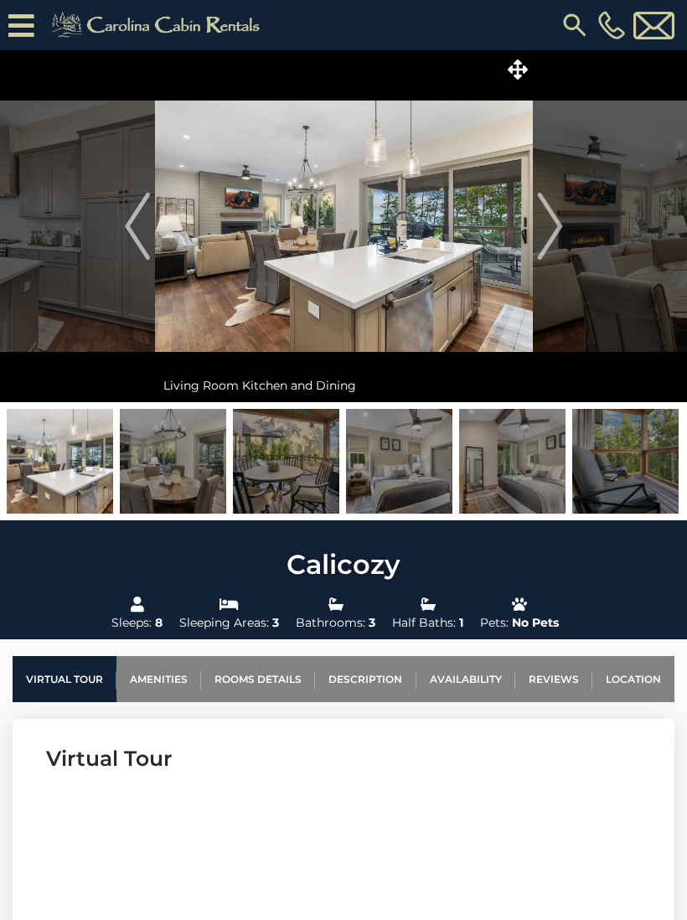
click at [558, 232] on img "Next" at bounding box center [549, 226] width 25 height 67
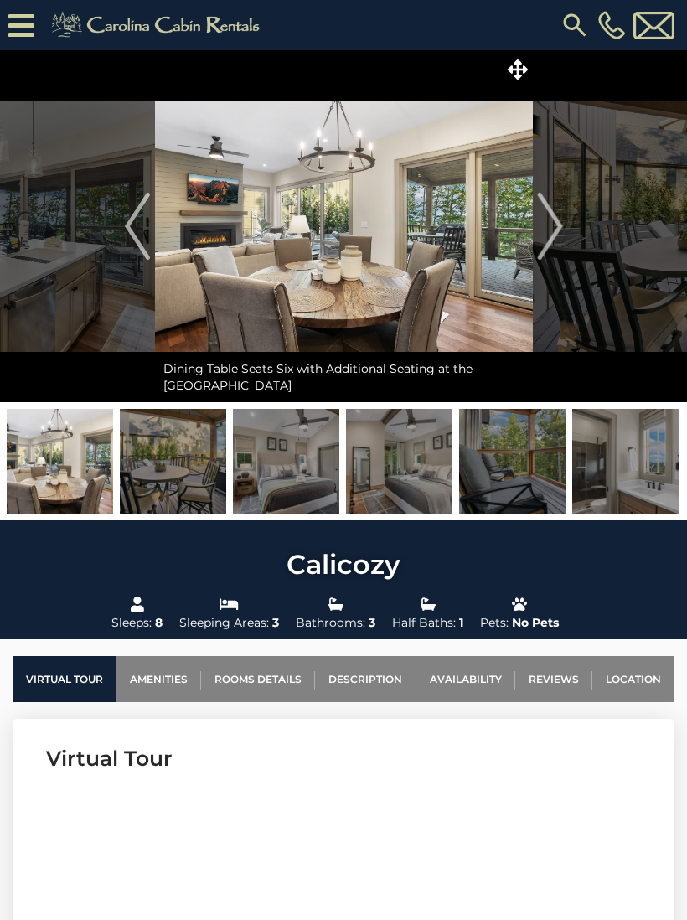
click at [557, 240] on img "Next" at bounding box center [549, 226] width 25 height 67
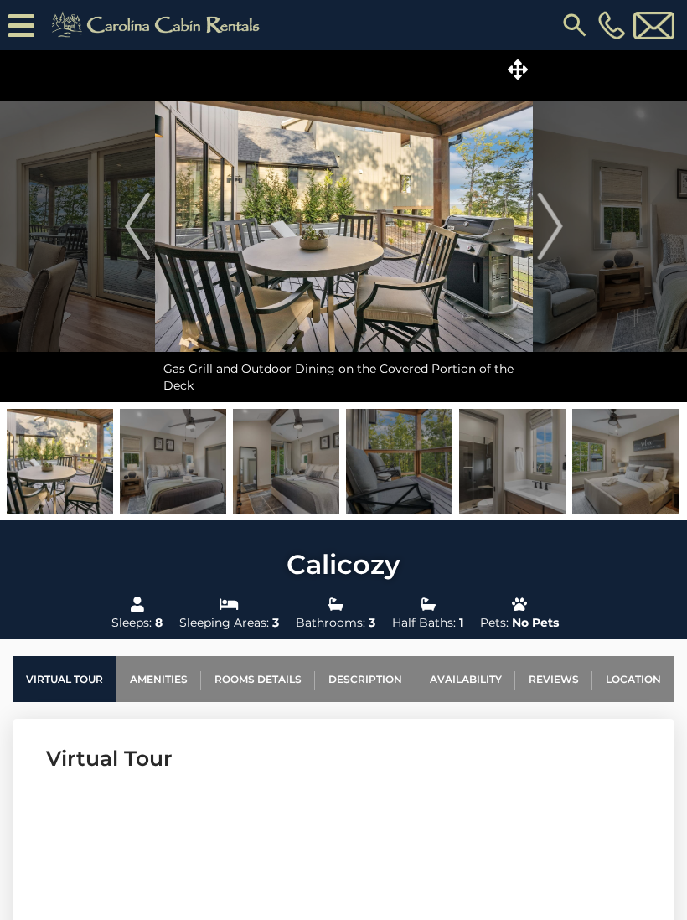
click at [555, 240] on img "Next" at bounding box center [549, 226] width 25 height 67
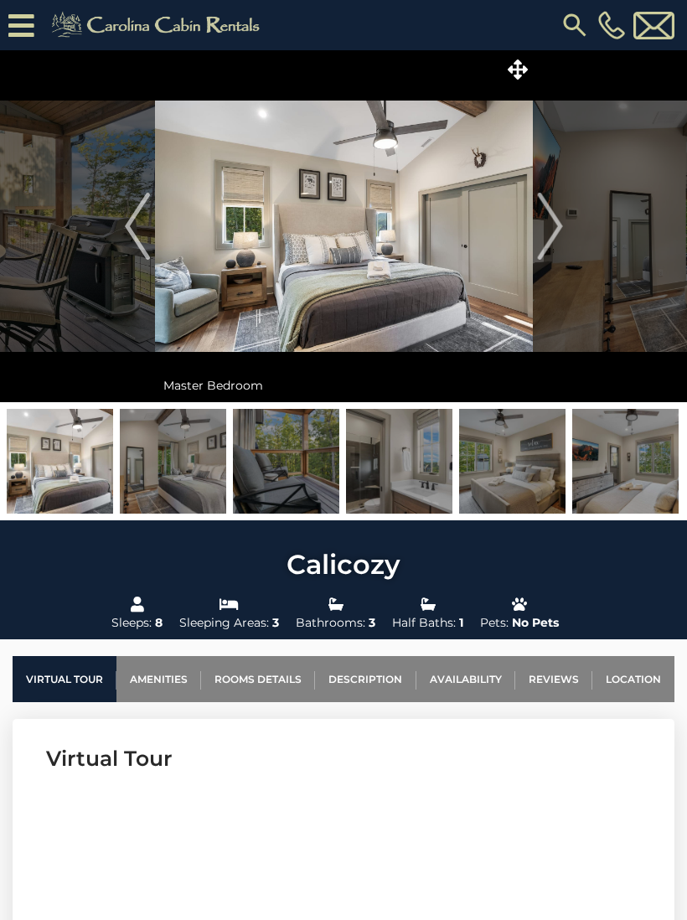
click at [554, 236] on img "Next" at bounding box center [549, 226] width 25 height 67
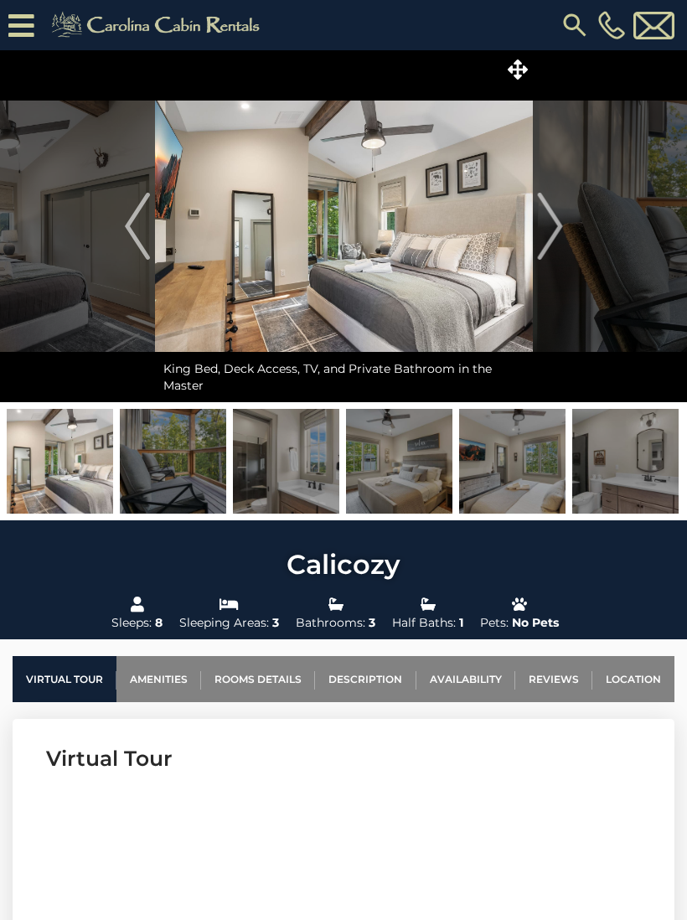
click at [562, 235] on img "Next" at bounding box center [549, 226] width 25 height 67
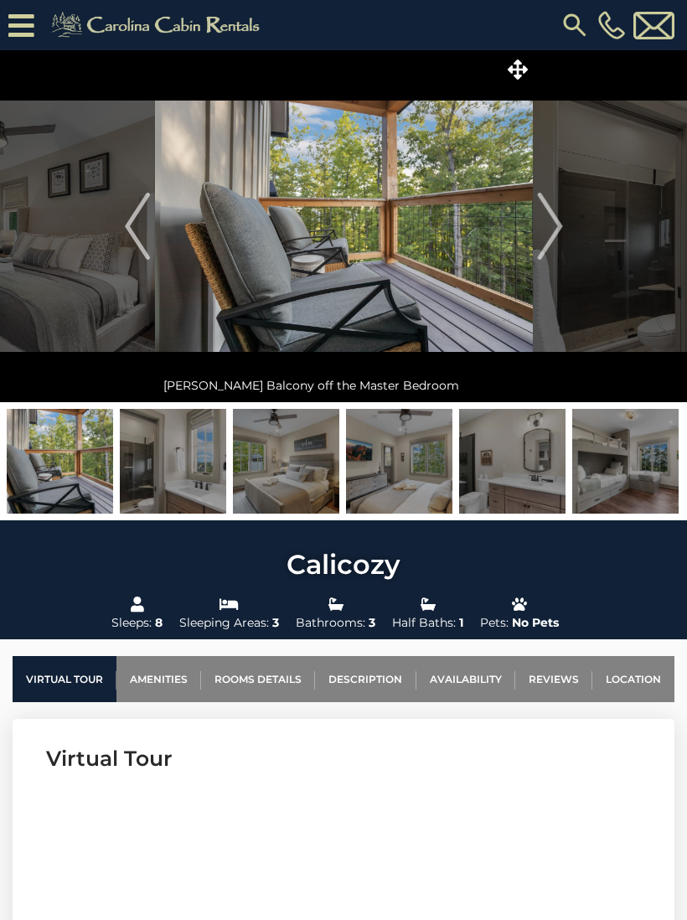
click at [551, 233] on img "Next" at bounding box center [549, 226] width 25 height 67
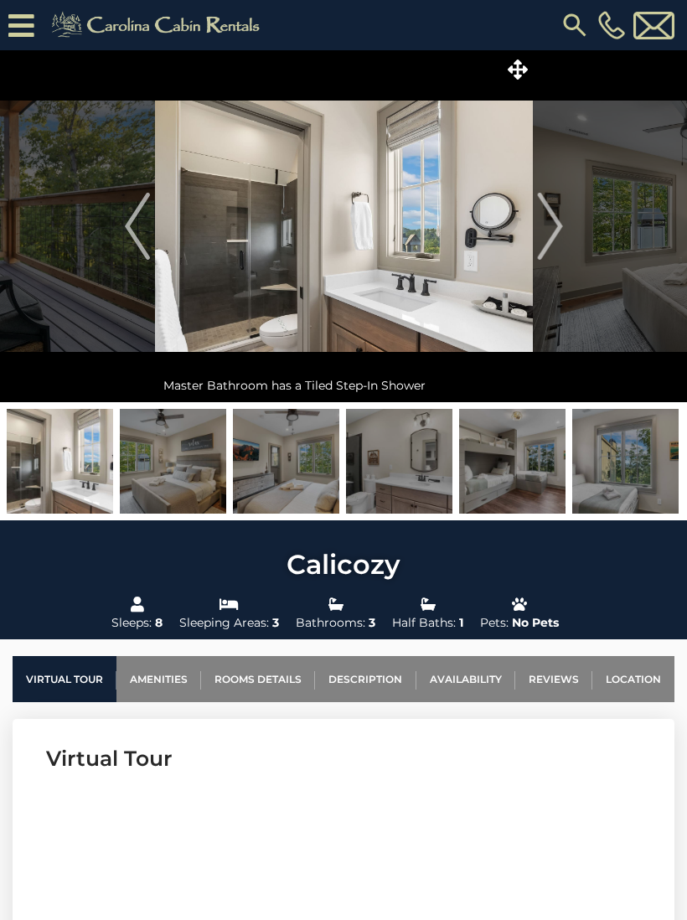
click at [548, 234] on img "Next" at bounding box center [549, 226] width 25 height 67
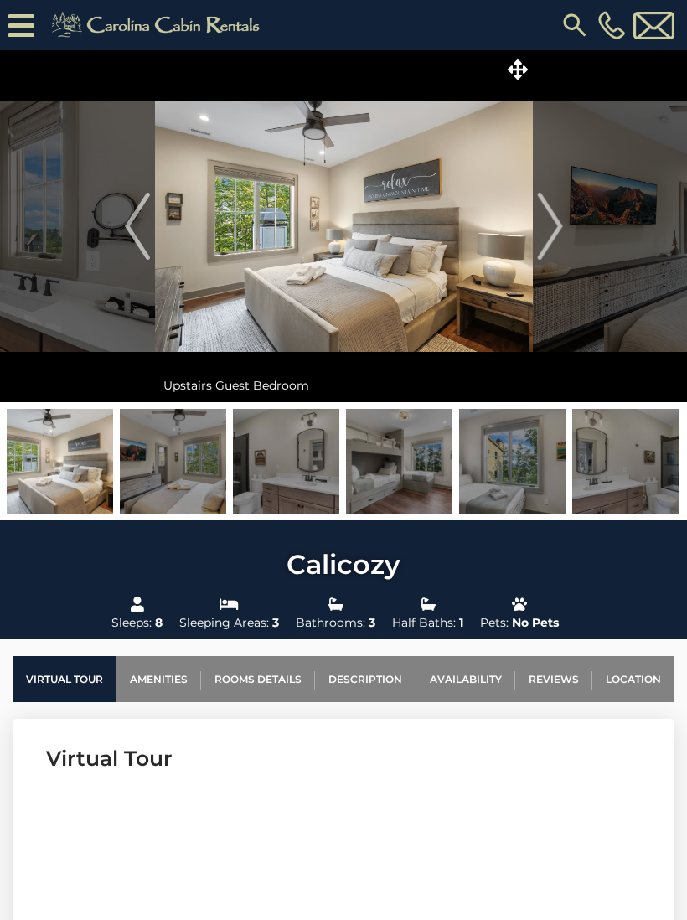
click at [549, 236] on img "Next" at bounding box center [549, 226] width 25 height 67
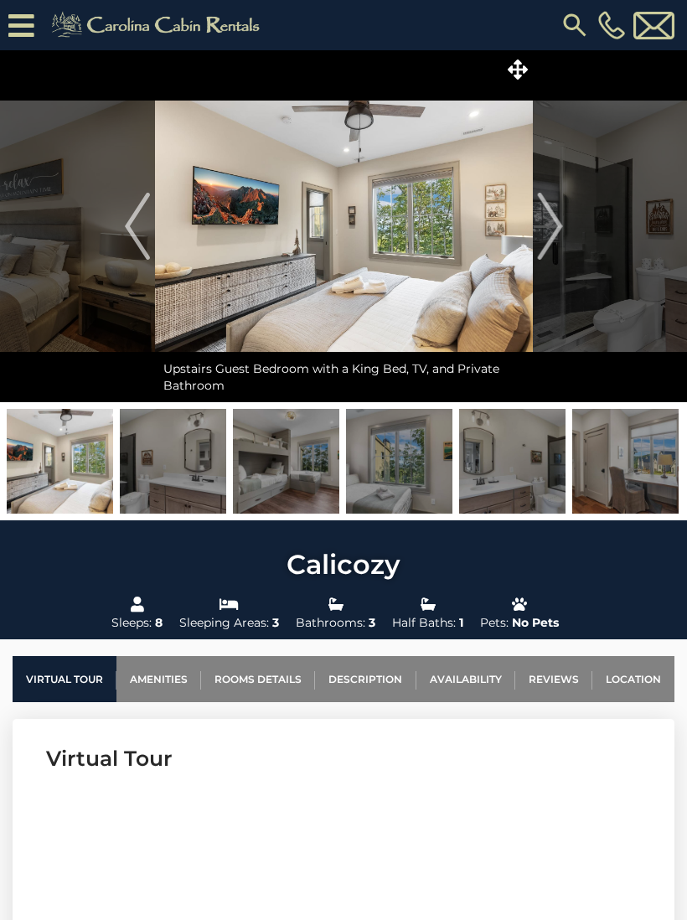
click at [550, 235] on img "Next" at bounding box center [549, 226] width 25 height 67
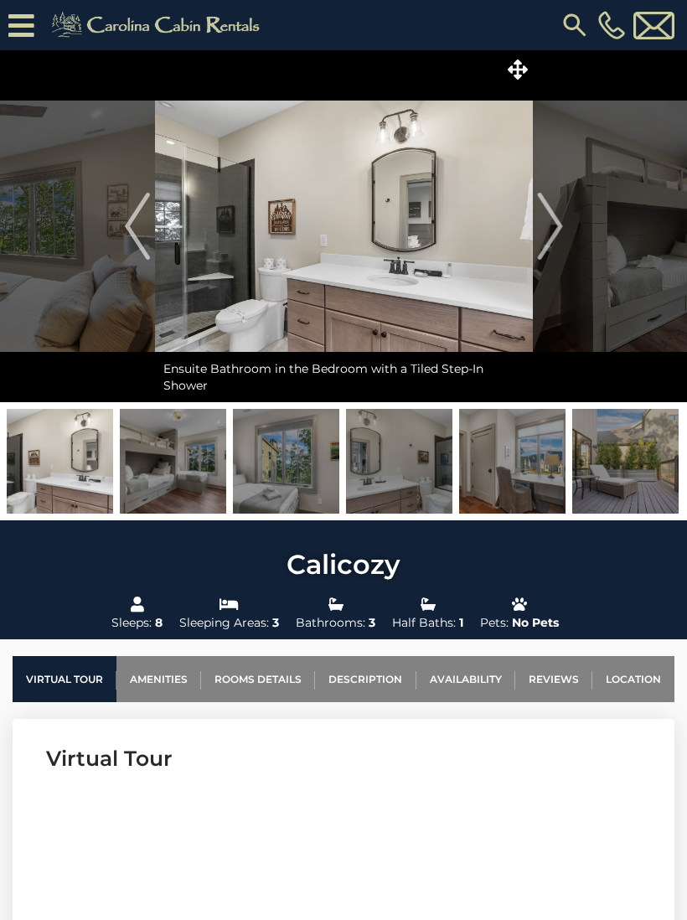
click at [552, 231] on img "Next" at bounding box center [549, 226] width 25 height 67
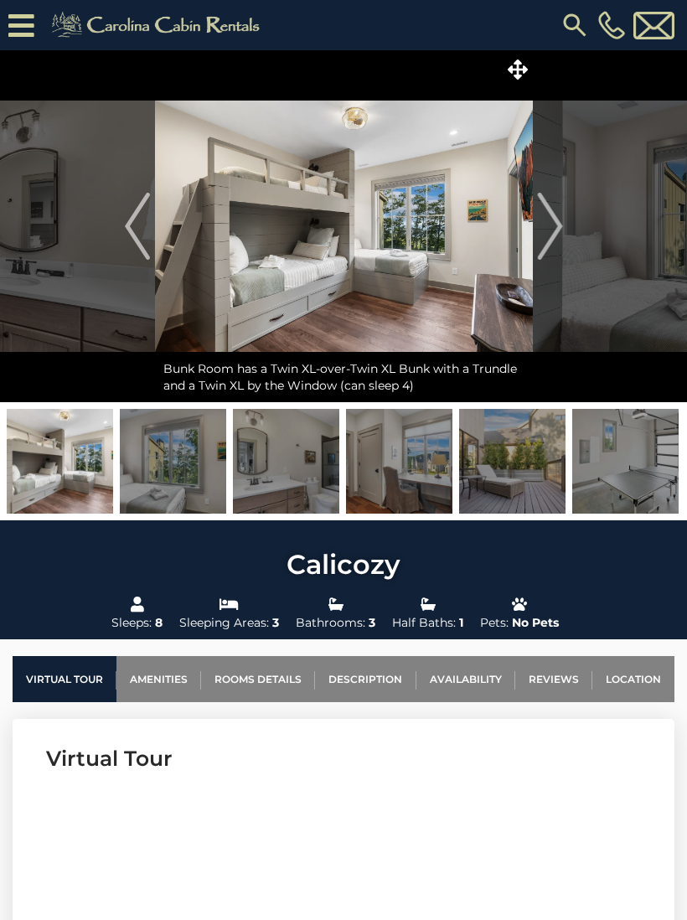
click at [553, 235] on img "Next" at bounding box center [549, 226] width 25 height 67
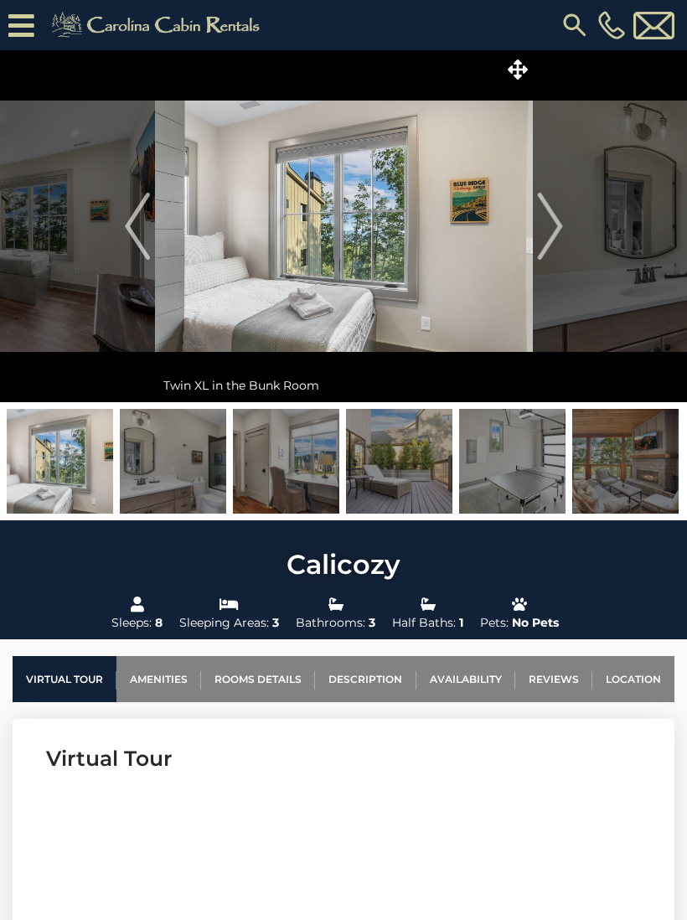
click at [557, 237] on img "Next" at bounding box center [549, 226] width 25 height 67
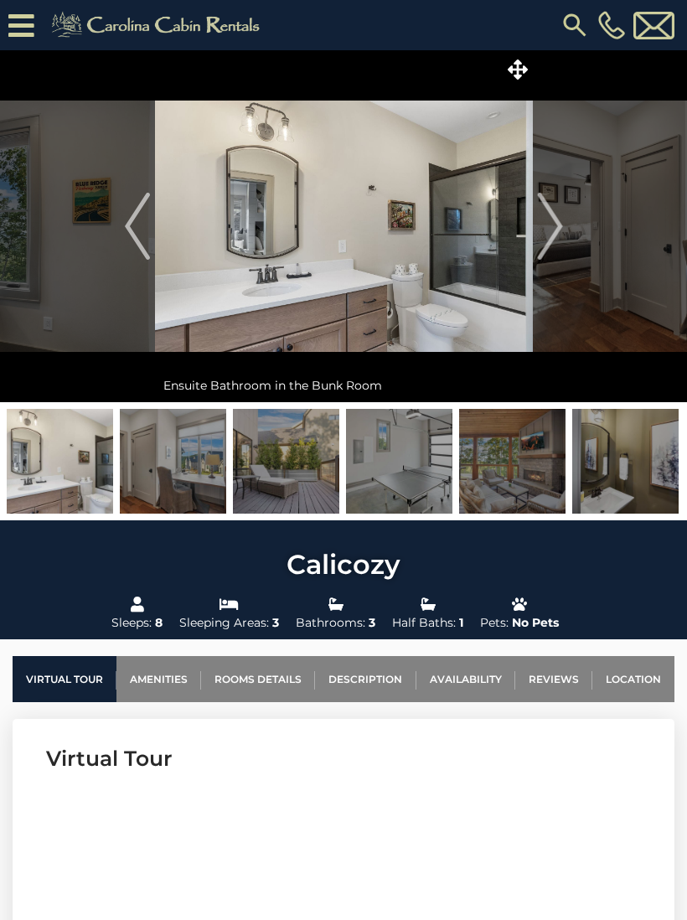
click at [550, 233] on img "Next" at bounding box center [549, 226] width 25 height 67
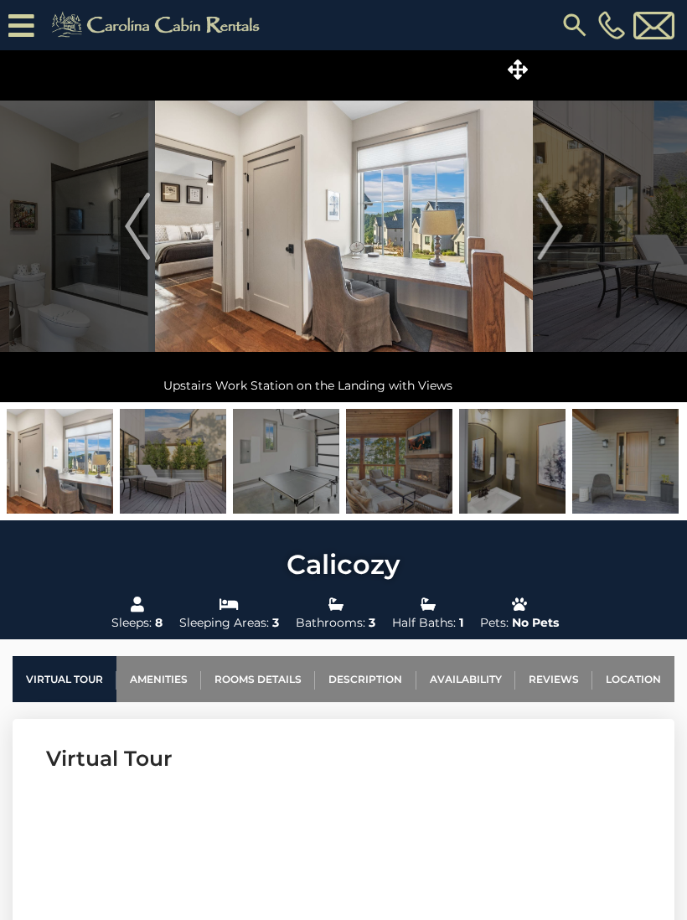
click at [555, 240] on img "Next" at bounding box center [549, 226] width 25 height 67
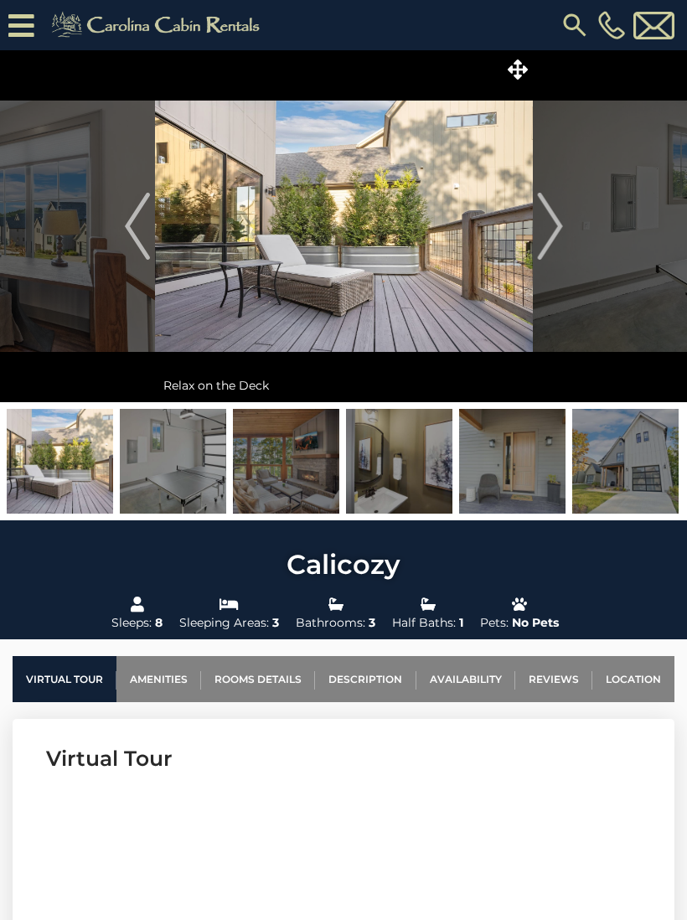
click at [548, 227] on img "Next" at bounding box center [549, 226] width 25 height 67
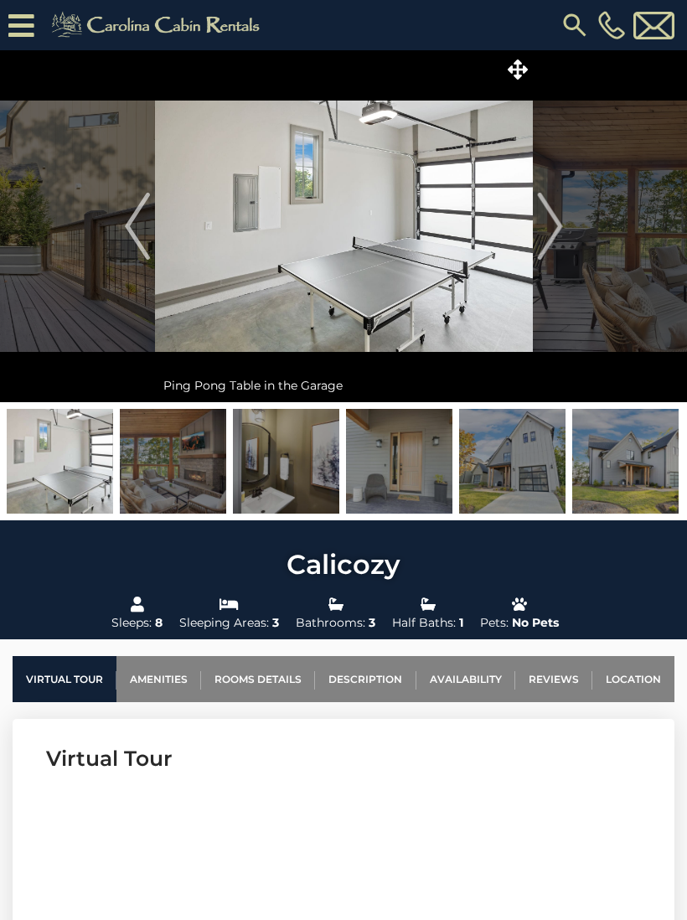
click at [550, 230] on img "Next" at bounding box center [549, 226] width 25 height 67
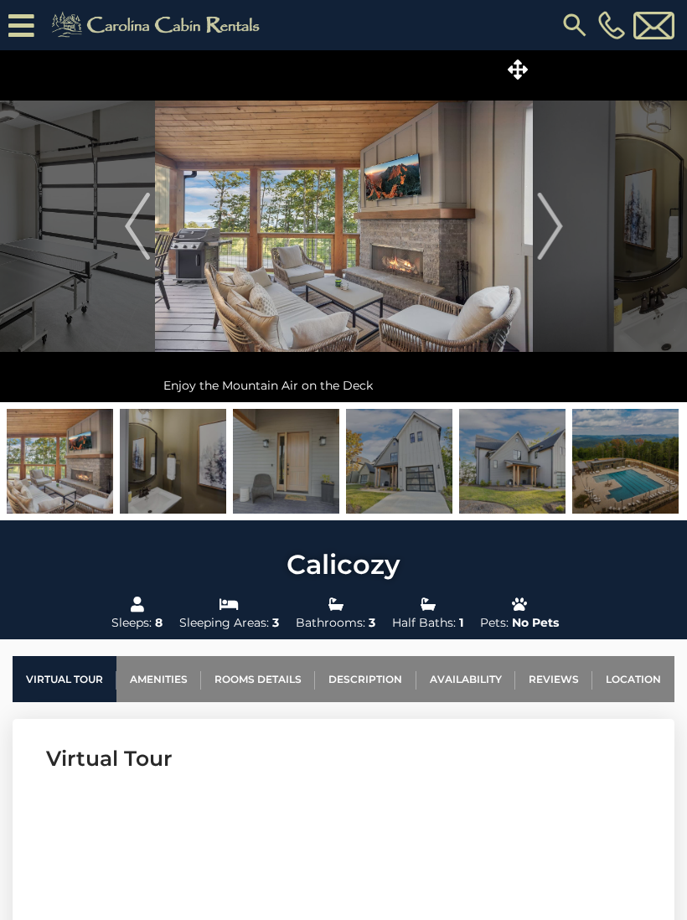
click at [558, 225] on img "Next" at bounding box center [549, 226] width 25 height 67
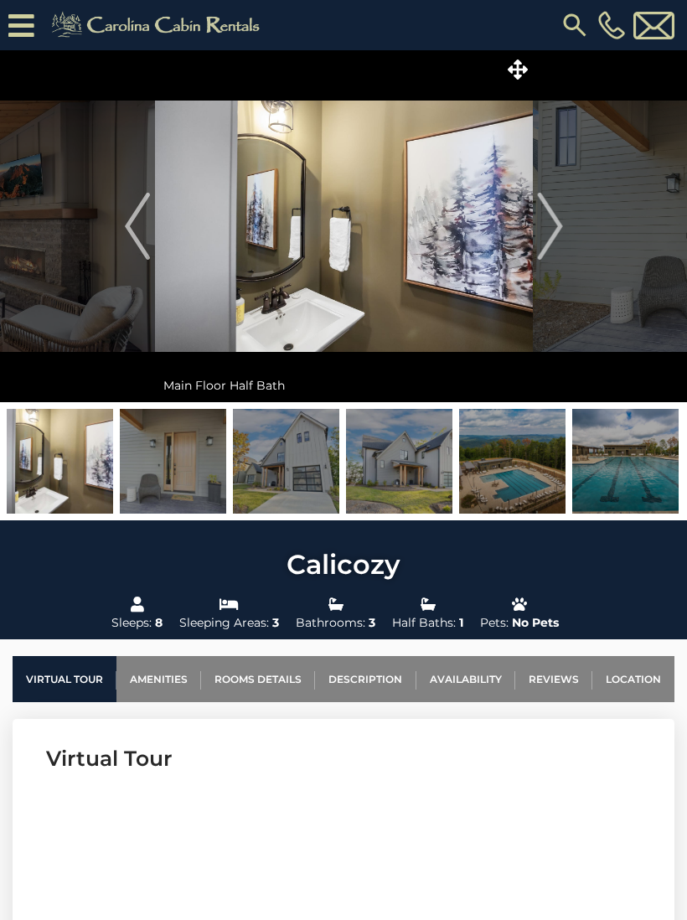
click at [553, 230] on img "Next" at bounding box center [549, 226] width 25 height 67
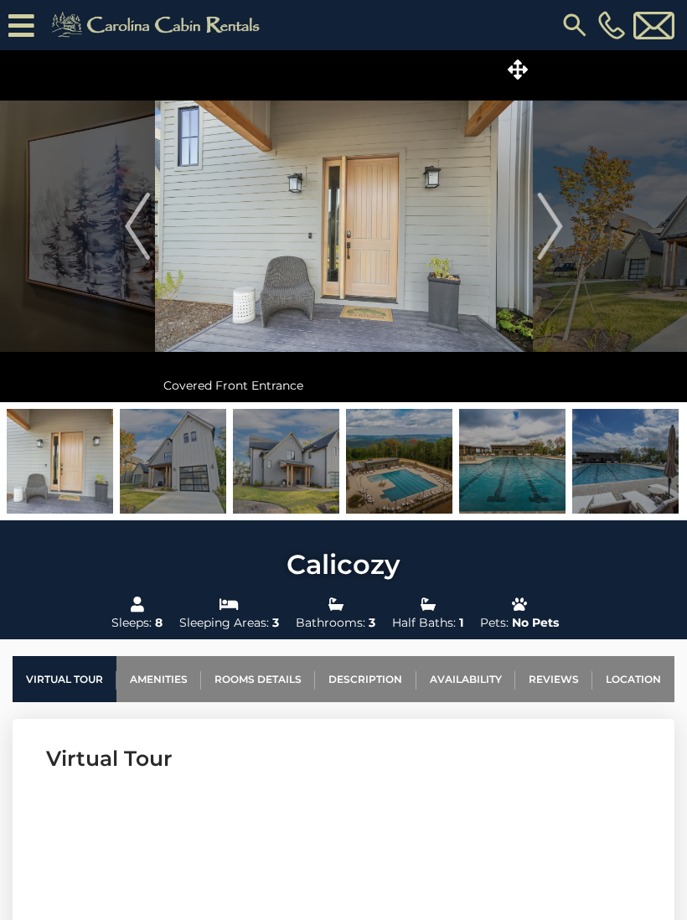
click at [550, 228] on img "Next" at bounding box center [549, 226] width 25 height 67
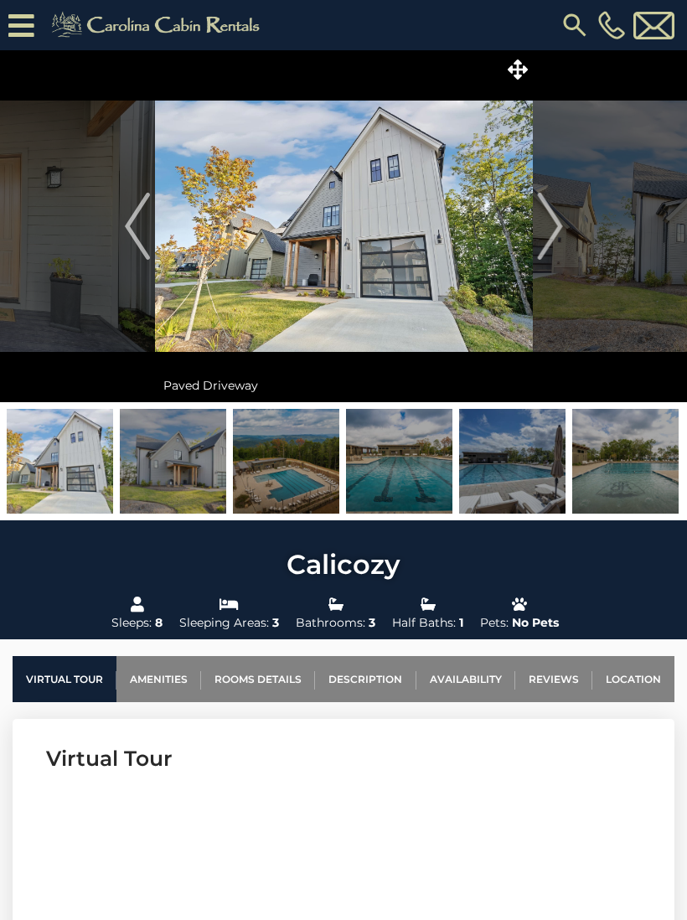
click at [555, 230] on img "Next" at bounding box center [549, 226] width 25 height 67
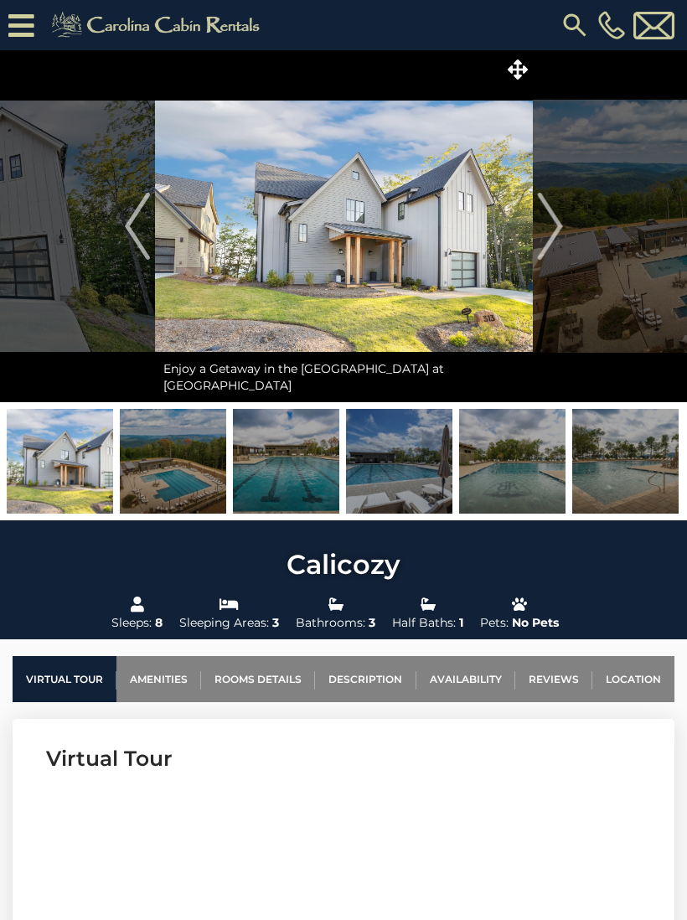
click at [550, 229] on img "Next" at bounding box center [549, 226] width 25 height 67
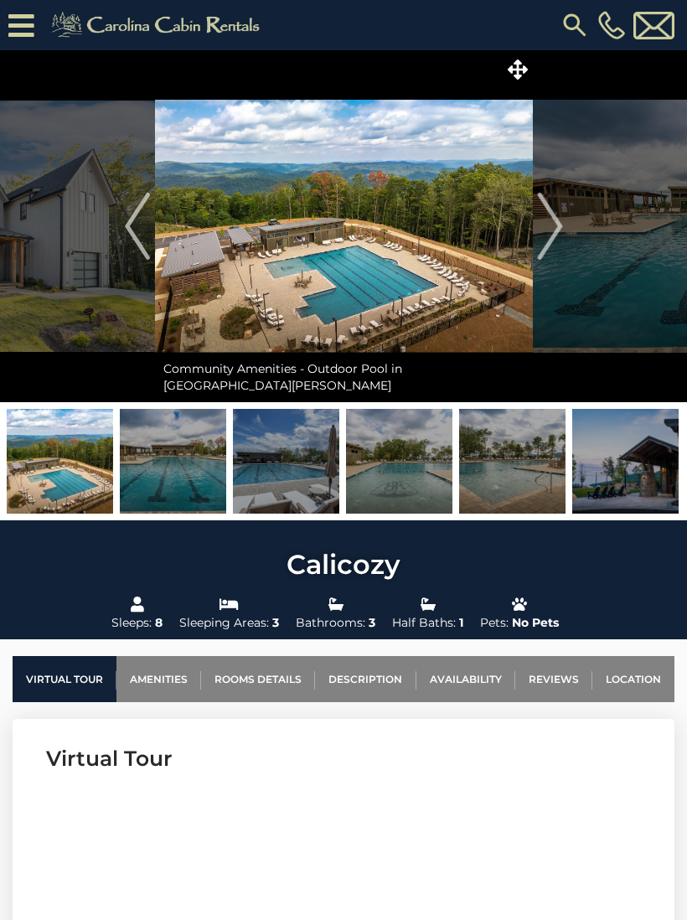
click at [550, 226] on img "Next" at bounding box center [549, 226] width 25 height 67
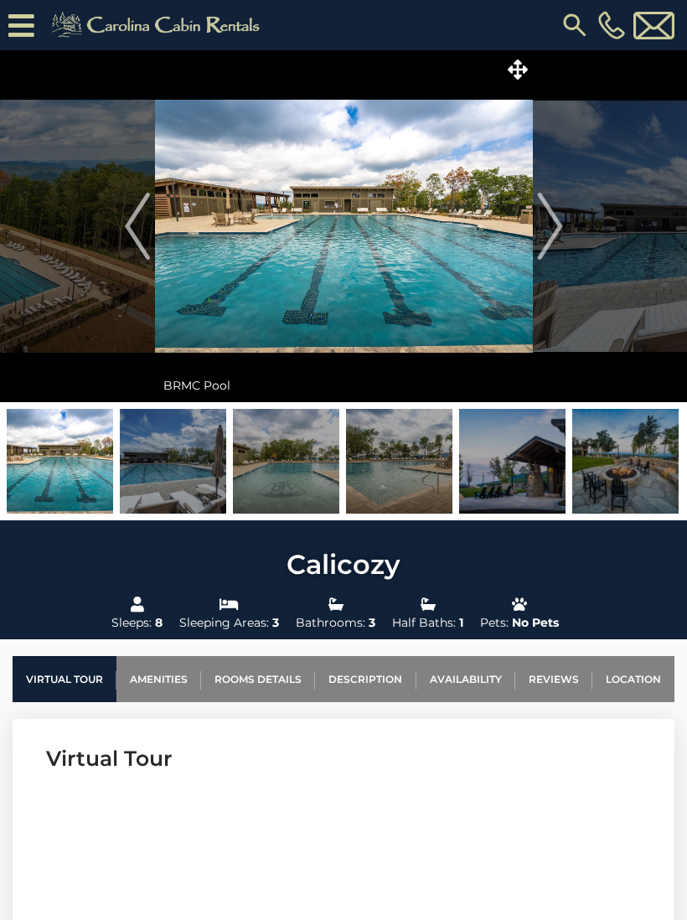
click at [544, 229] on img "Next" at bounding box center [549, 226] width 25 height 67
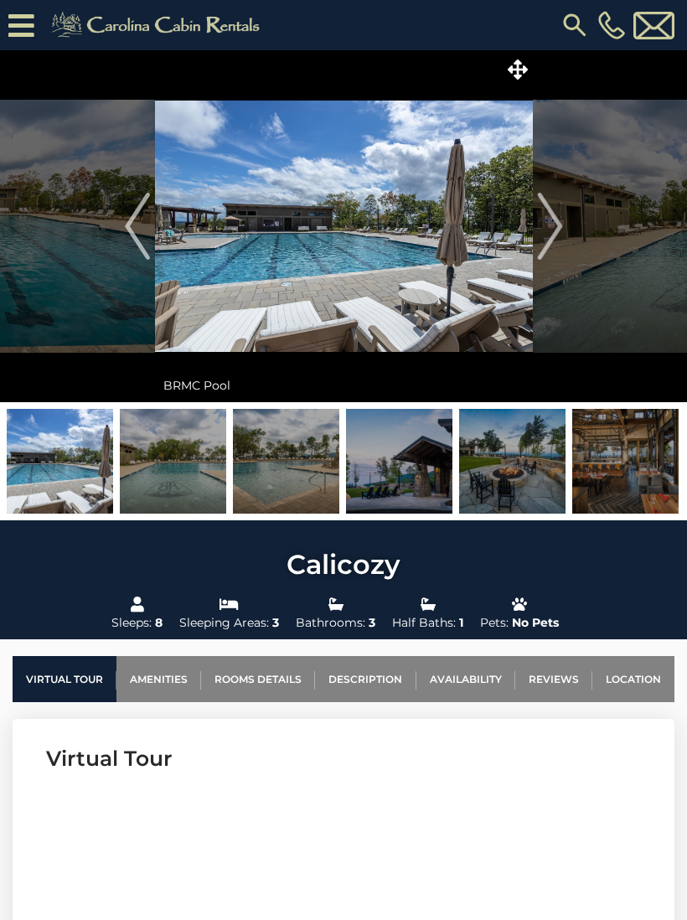
click at [544, 234] on img "Next" at bounding box center [549, 226] width 25 height 67
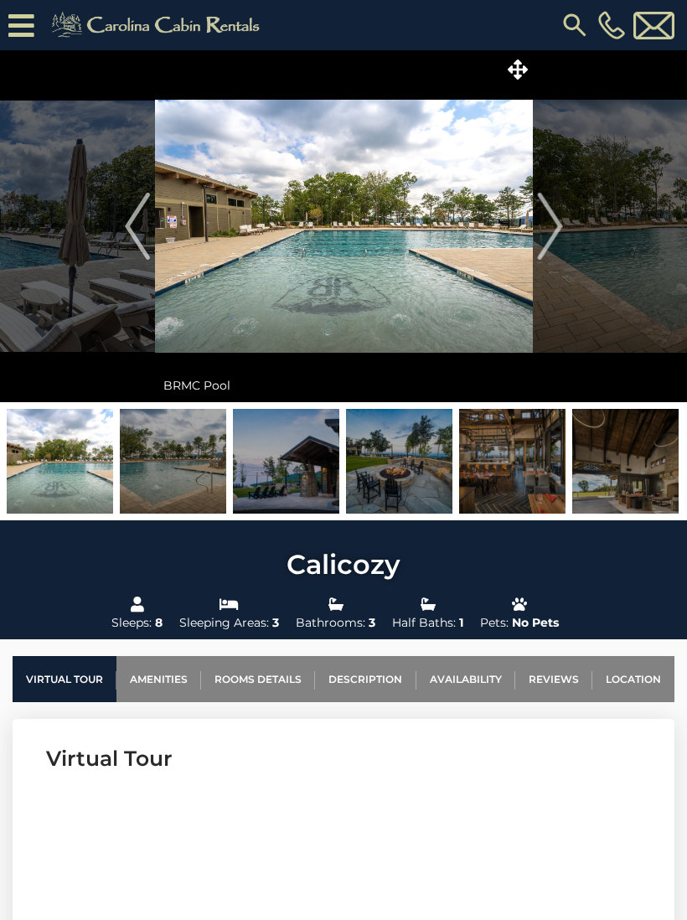
click at [551, 234] on img "Next" at bounding box center [549, 226] width 25 height 67
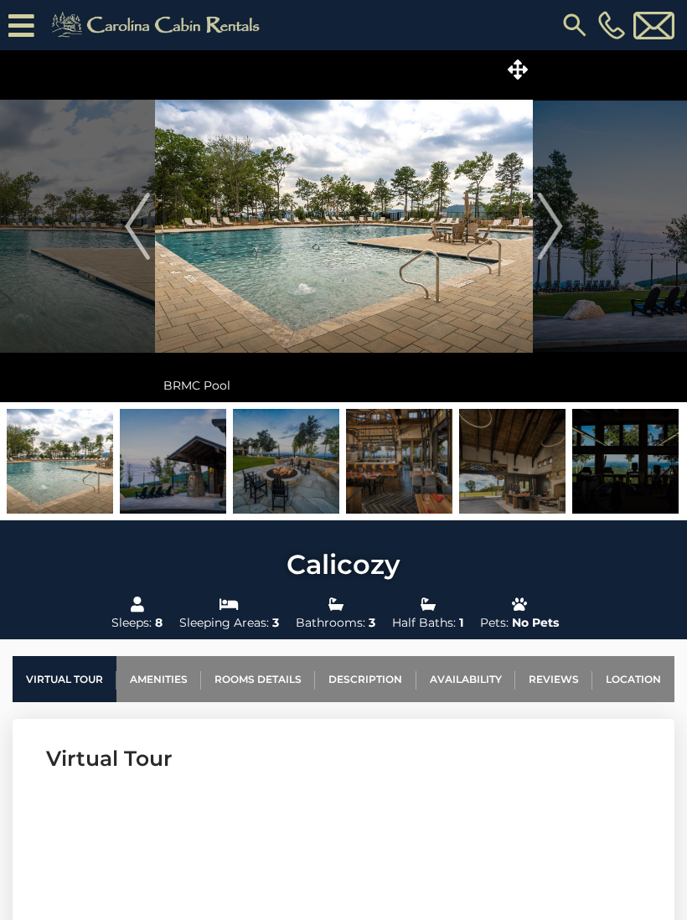
click at [548, 234] on img "Next" at bounding box center [549, 226] width 25 height 67
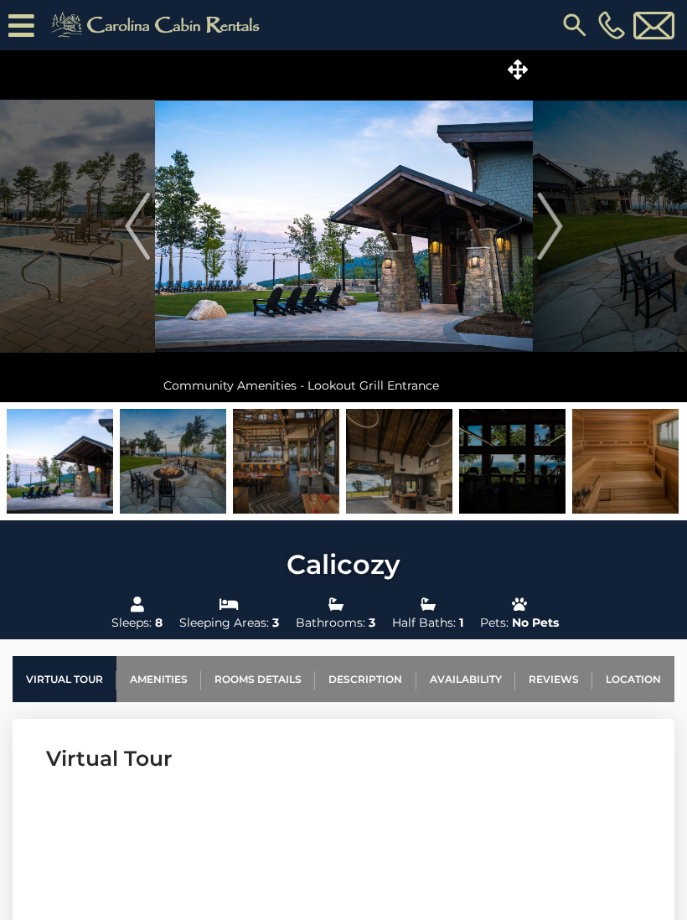
click at [552, 234] on img "Next" at bounding box center [549, 226] width 25 height 67
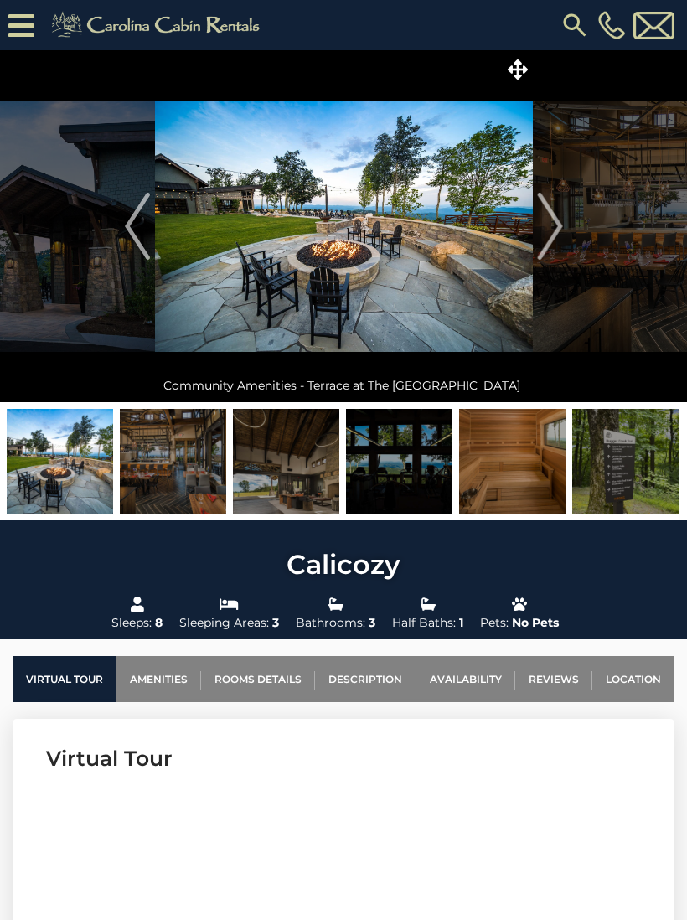
click at [548, 233] on img "Next" at bounding box center [549, 226] width 25 height 67
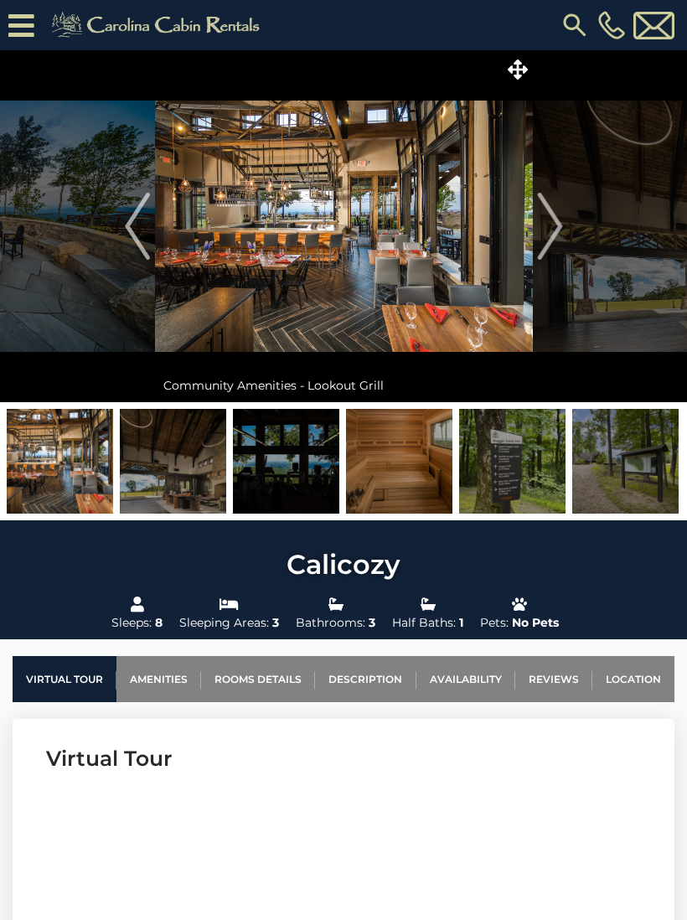
click at [553, 233] on img "Next" at bounding box center [549, 226] width 25 height 67
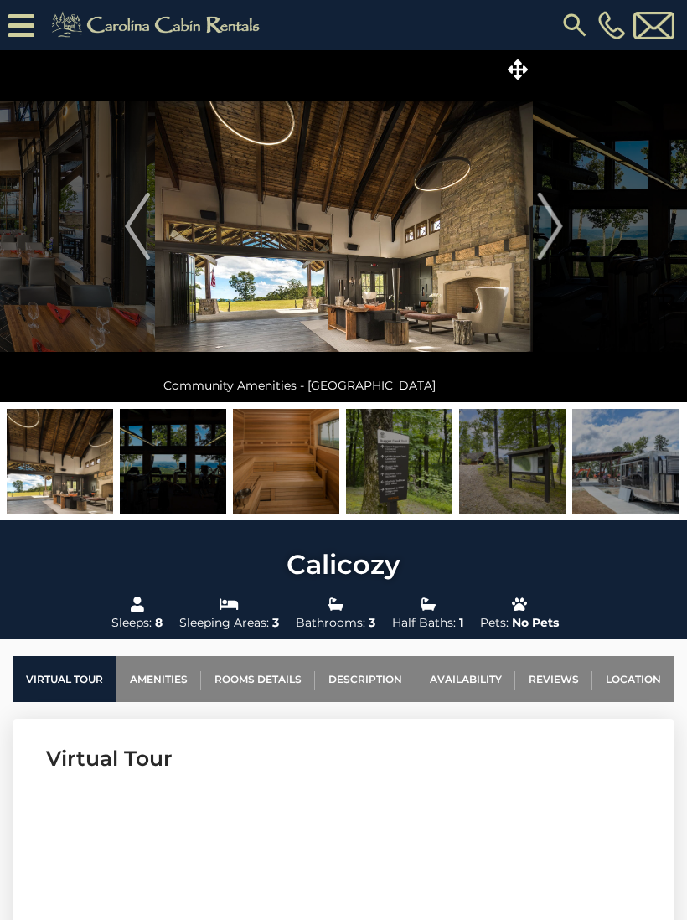
click at [560, 244] on img "Next" at bounding box center [549, 226] width 25 height 67
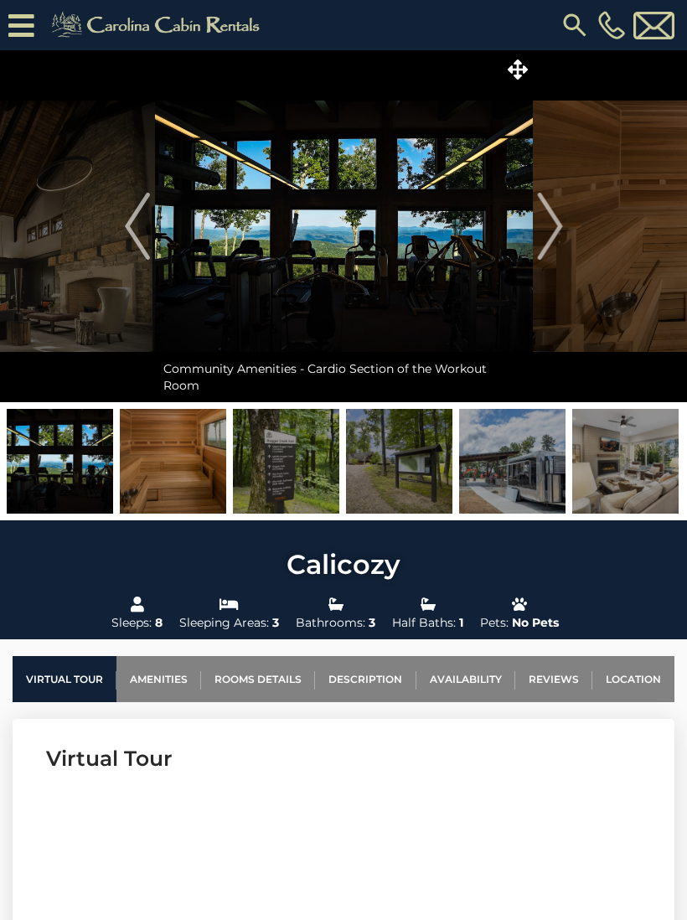
click at [552, 240] on img "Next" at bounding box center [549, 226] width 25 height 67
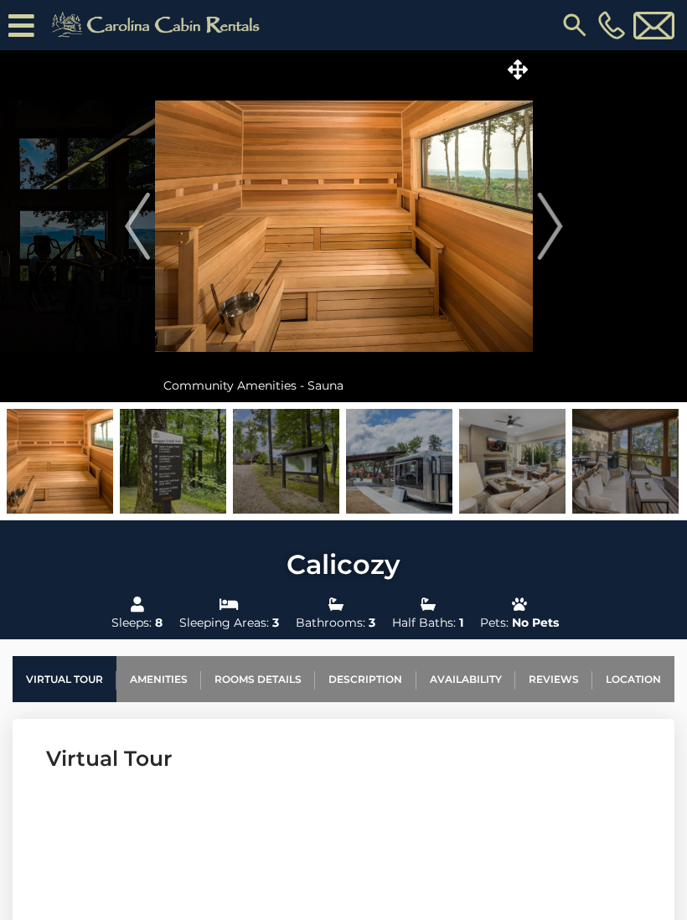
click at [550, 239] on img "Next" at bounding box center [549, 226] width 25 height 67
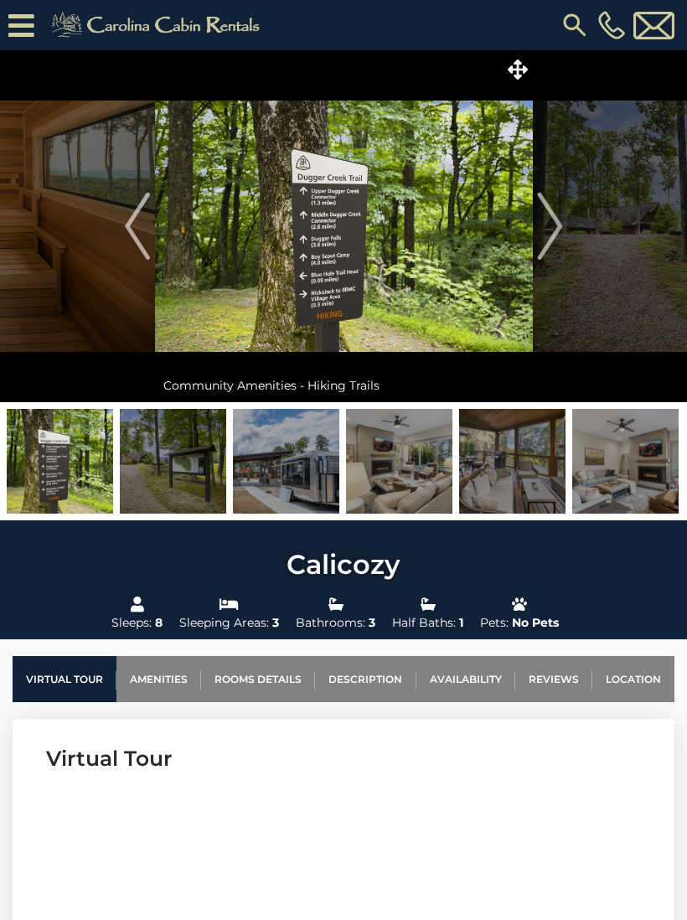
click at [555, 234] on img "Next" at bounding box center [549, 226] width 25 height 67
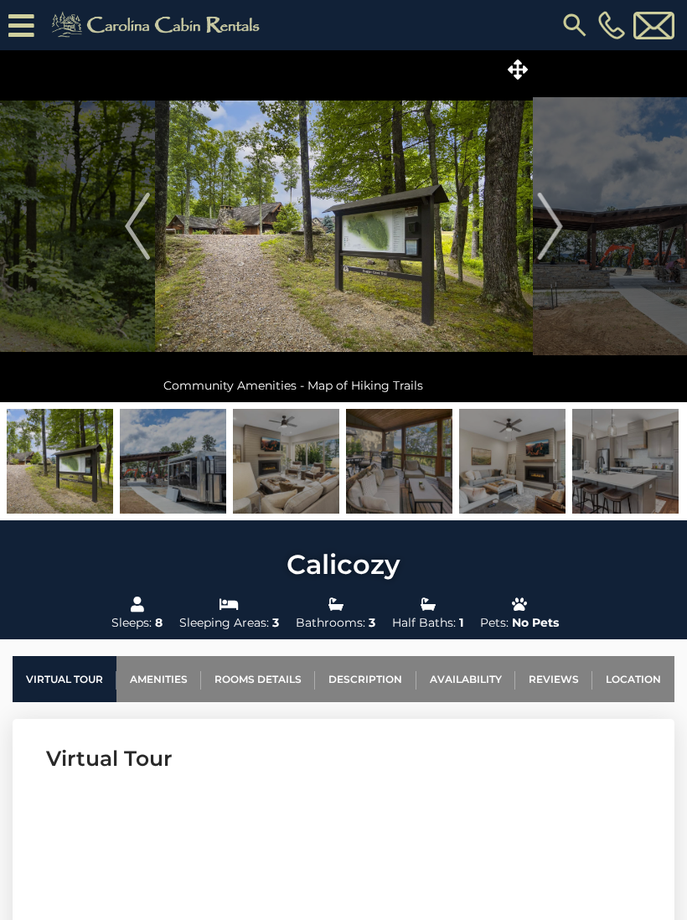
click at [550, 235] on img "Next" at bounding box center [549, 226] width 25 height 67
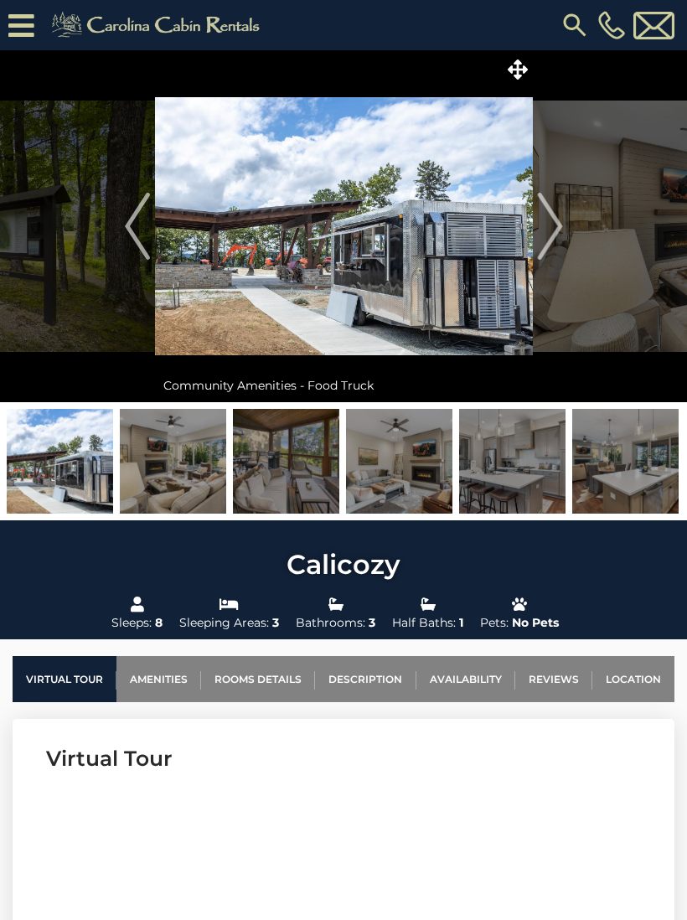
click at [557, 237] on img "Next" at bounding box center [549, 226] width 25 height 67
